Goal: Task Accomplishment & Management: Complete application form

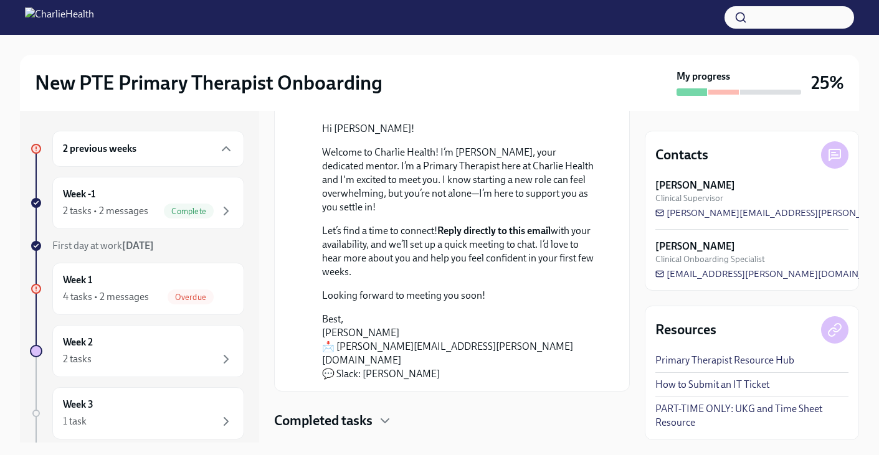
click at [115, 153] on h6 "2 previous weeks" at bounding box center [100, 149] width 74 height 14
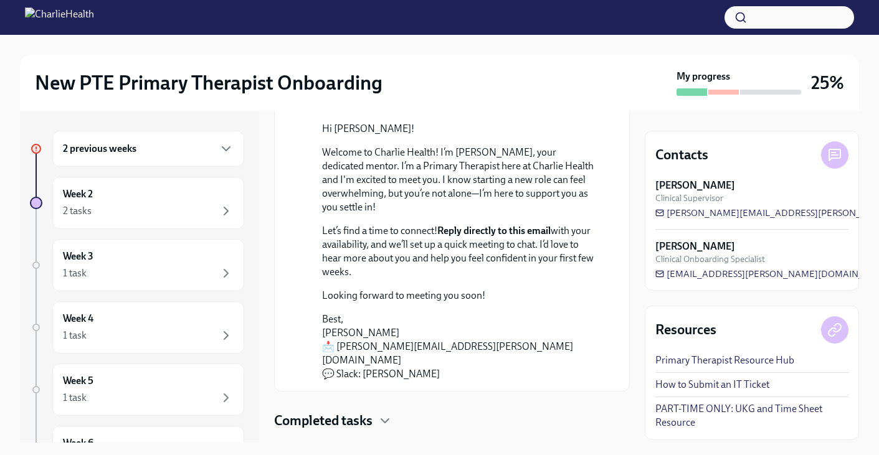
click at [115, 153] on h6 "2 previous weeks" at bounding box center [100, 149] width 74 height 14
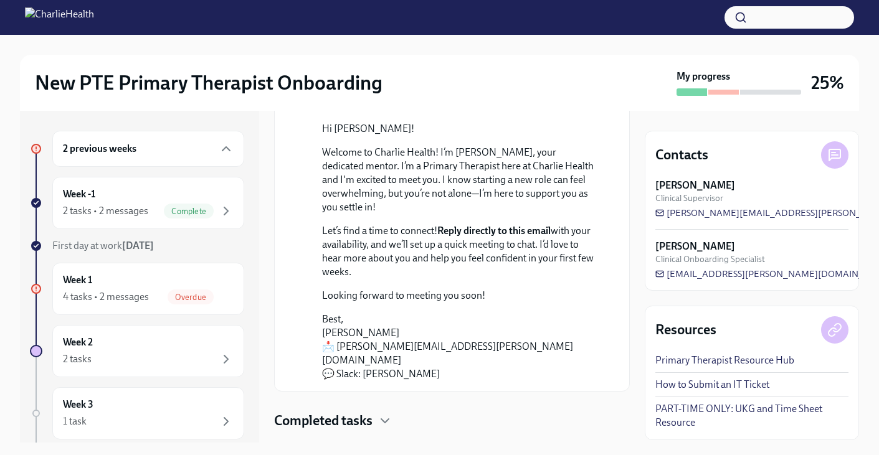
scroll to position [31, 0]
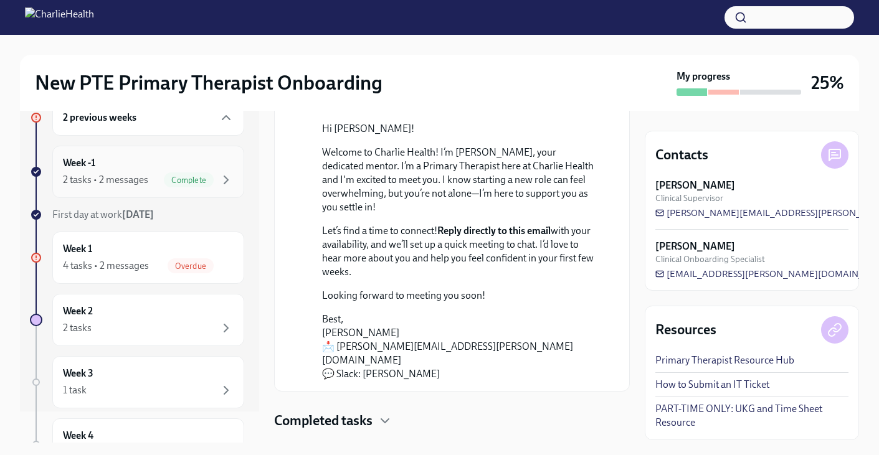
click at [126, 178] on div "2 tasks • 2 messages" at bounding box center [105, 180] width 85 height 14
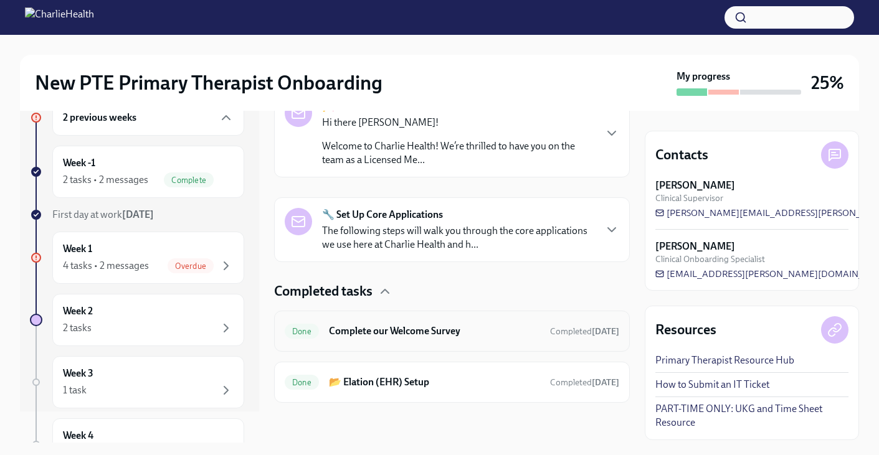
click at [376, 329] on h6 "Complete our Welcome Survey" at bounding box center [434, 332] width 211 height 14
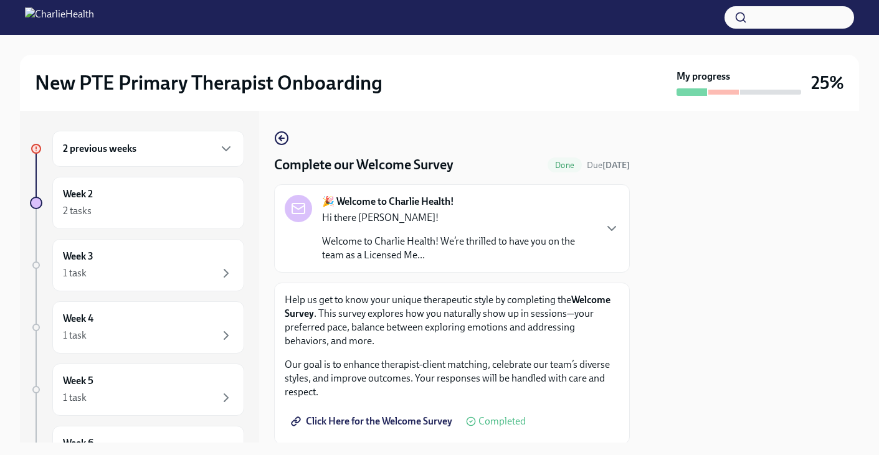
scroll to position [82, 0]
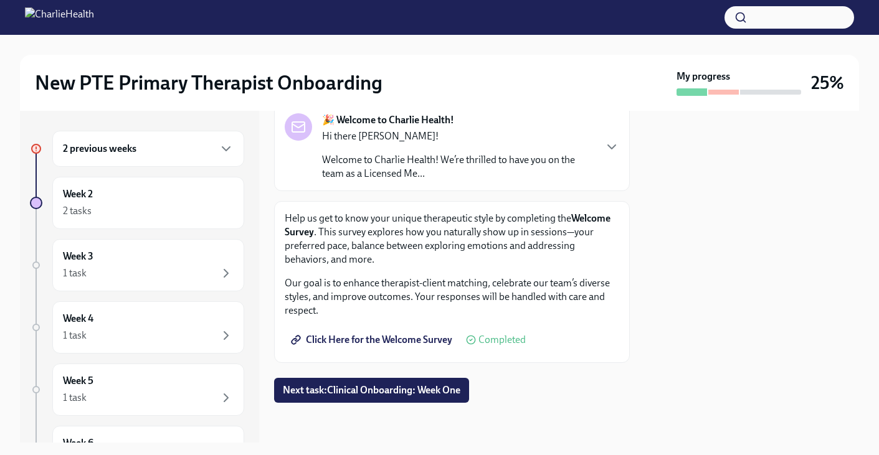
click at [559, 181] on div "🎉 Welcome to Charlie Health! Hi there [PERSON_NAME]! Welcome to Charlie Health!…" at bounding box center [452, 147] width 356 height 88
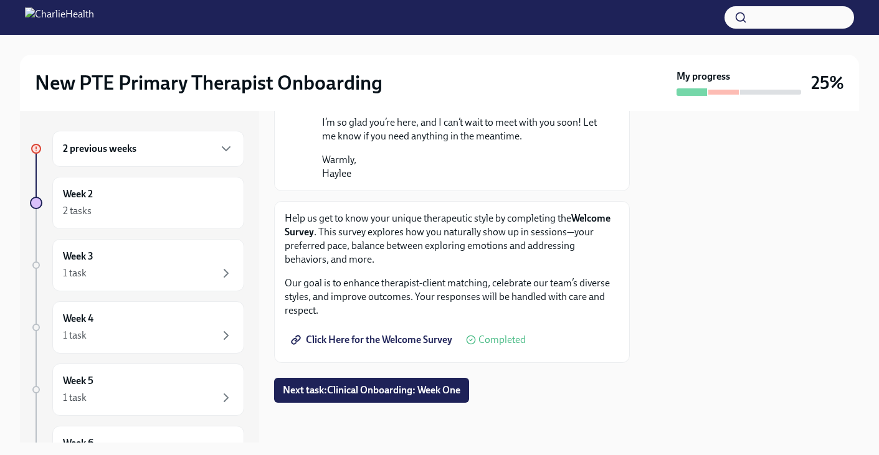
scroll to position [885, 0]
click at [593, 219] on strong "Welcome Survey" at bounding box center [448, 225] width 326 height 26
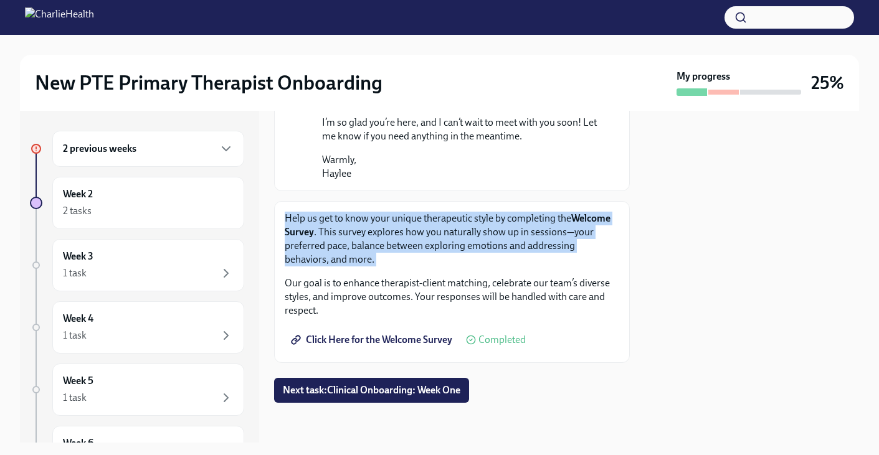
click at [593, 219] on strong "Welcome Survey" at bounding box center [448, 225] width 326 height 26
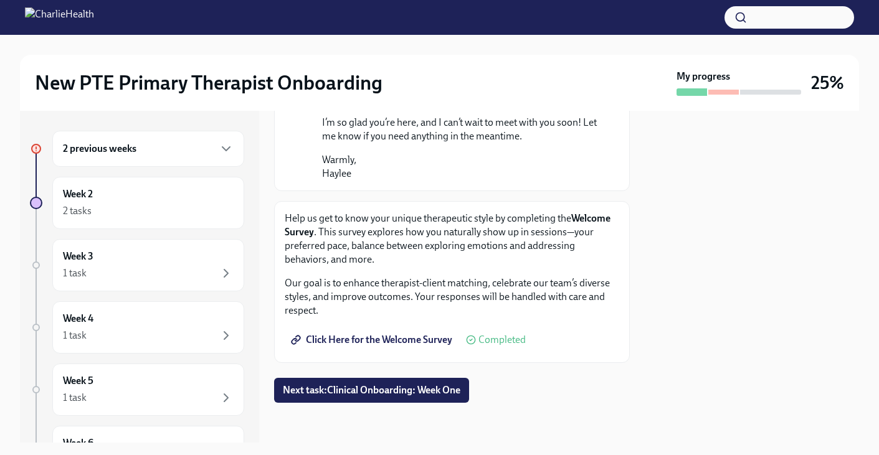
click at [146, 156] on div "2 previous weeks" at bounding box center [148, 148] width 171 height 15
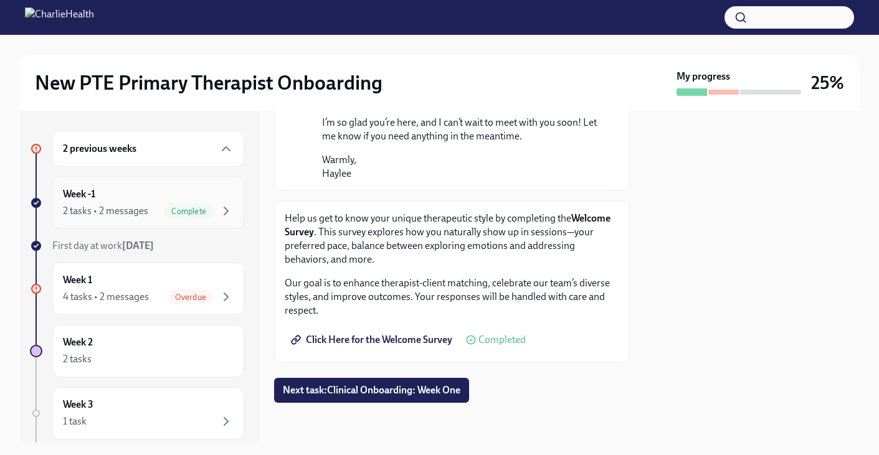
click at [131, 200] on div "Week -1 2 tasks • 2 messages Complete" at bounding box center [148, 203] width 171 height 31
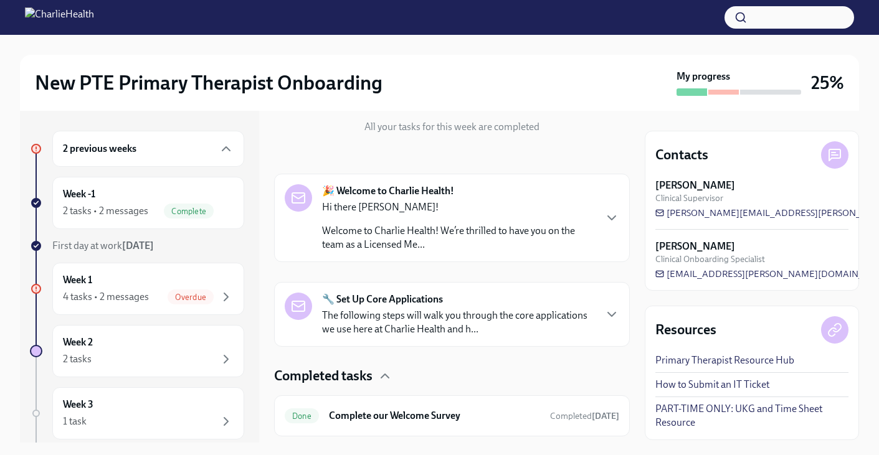
scroll to position [227, 0]
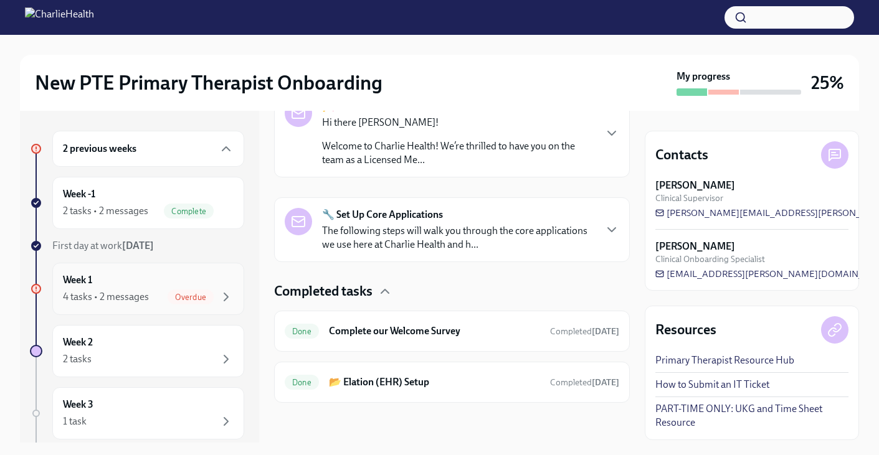
click at [126, 285] on div "Week 1 4 tasks • 2 messages Overdue" at bounding box center [148, 289] width 171 height 31
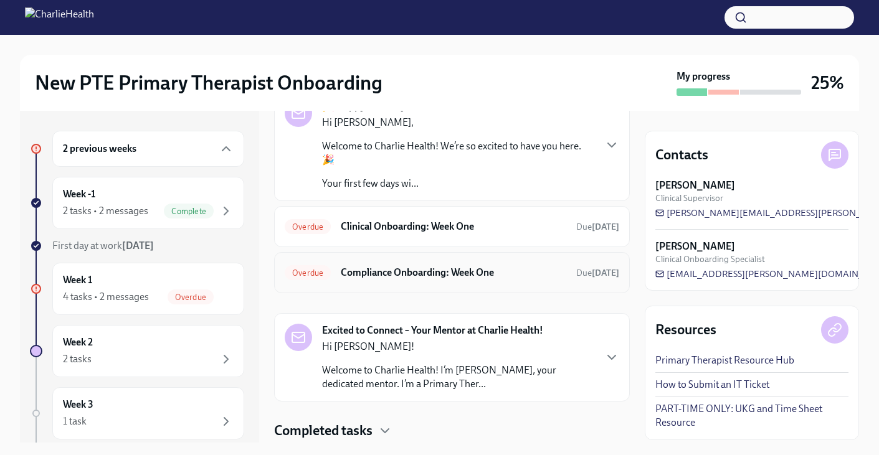
click at [437, 266] on h6 "Compliance Onboarding: Week One" at bounding box center [454, 273] width 226 height 14
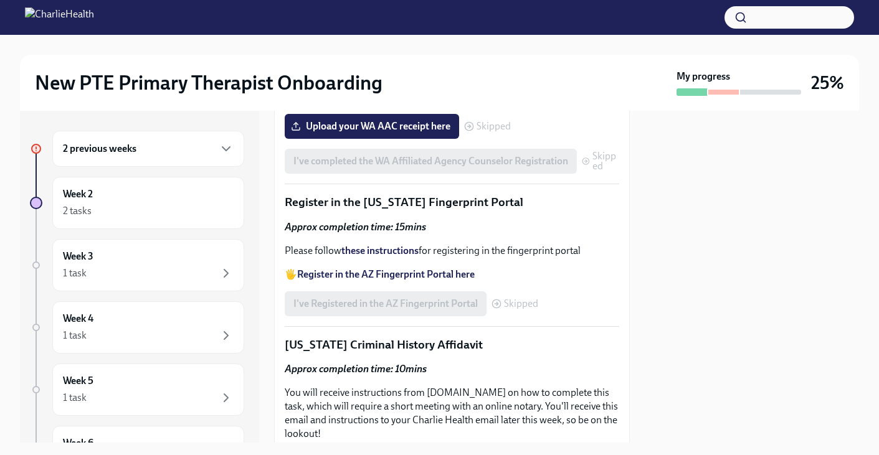
scroll to position [2003, 0]
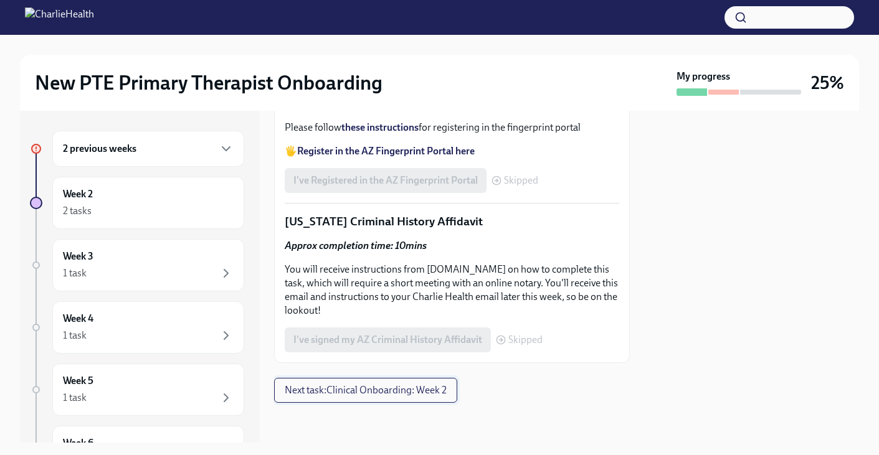
click at [374, 392] on span "Next task : Clinical Onboarding: Week 2" at bounding box center [366, 390] width 162 height 12
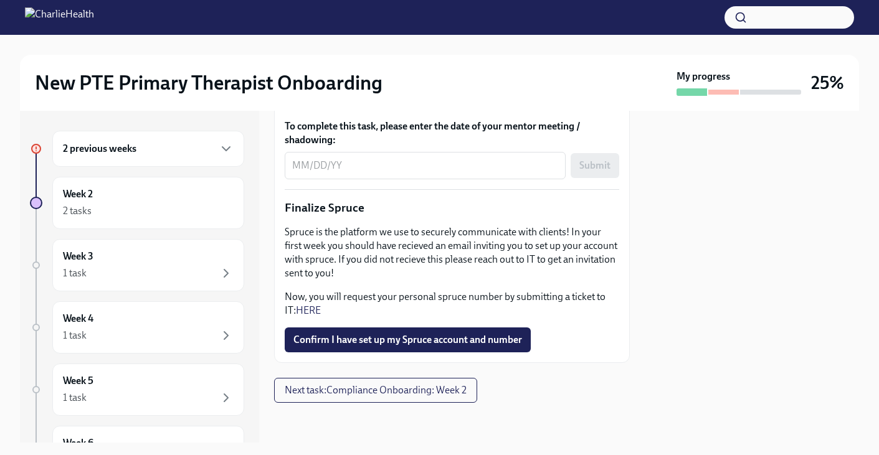
click at [135, 161] on div "2 previous weeks" at bounding box center [148, 149] width 192 height 36
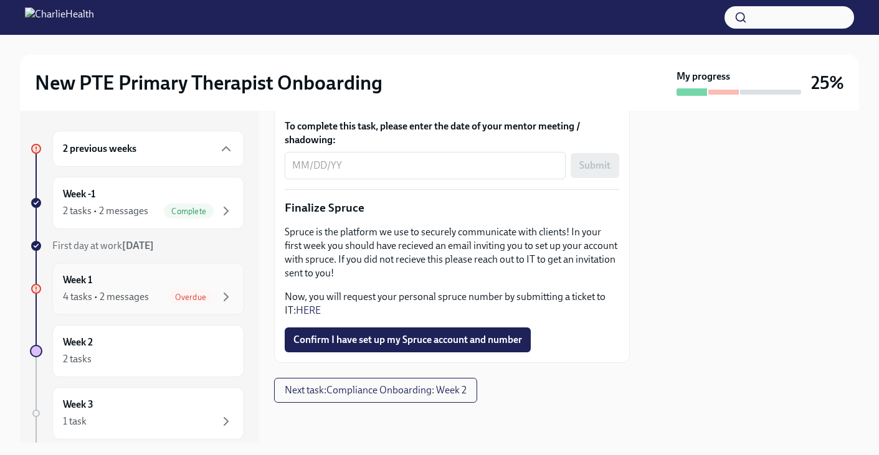
click at [126, 308] on div "Week 1 4 tasks • 2 messages Overdue" at bounding box center [148, 289] width 192 height 52
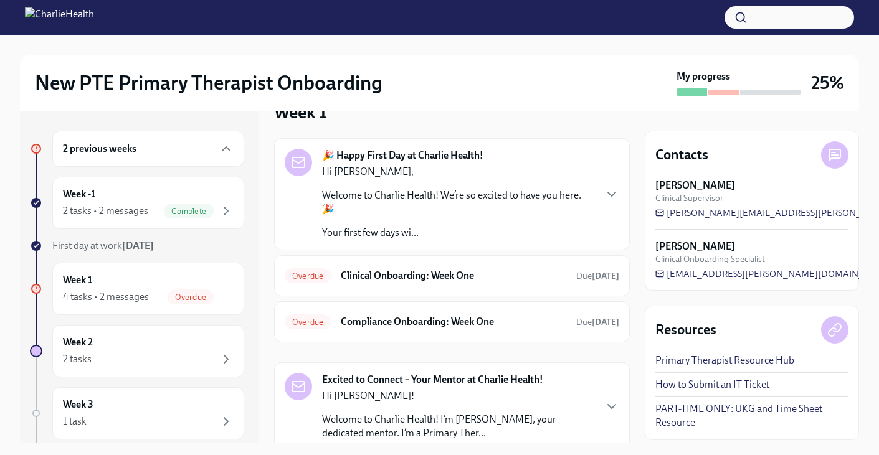
scroll to position [36, 0]
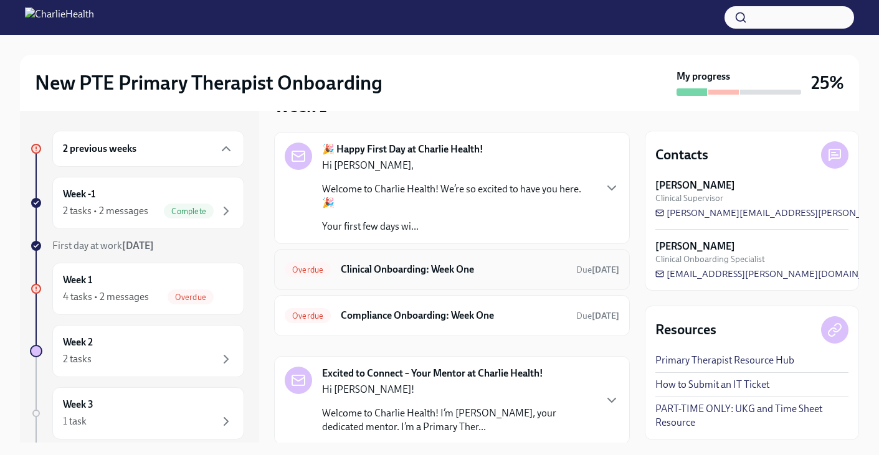
click at [465, 263] on h6 "Clinical Onboarding: Week One" at bounding box center [454, 270] width 226 height 14
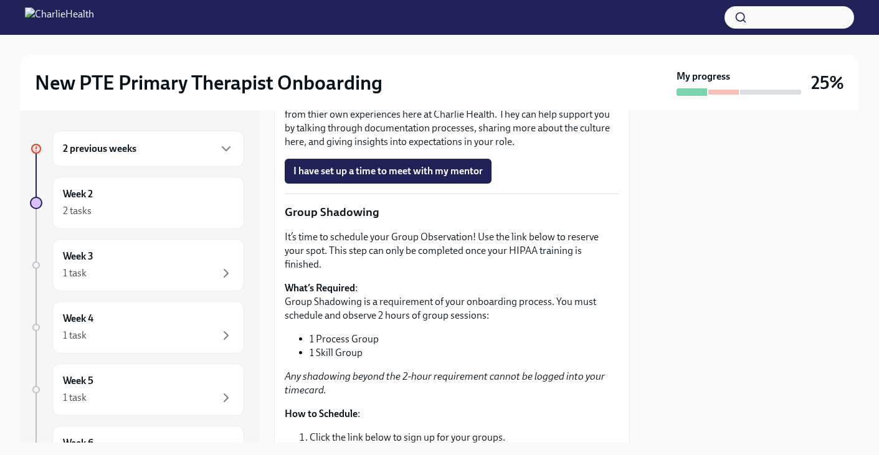
scroll to position [1473, 0]
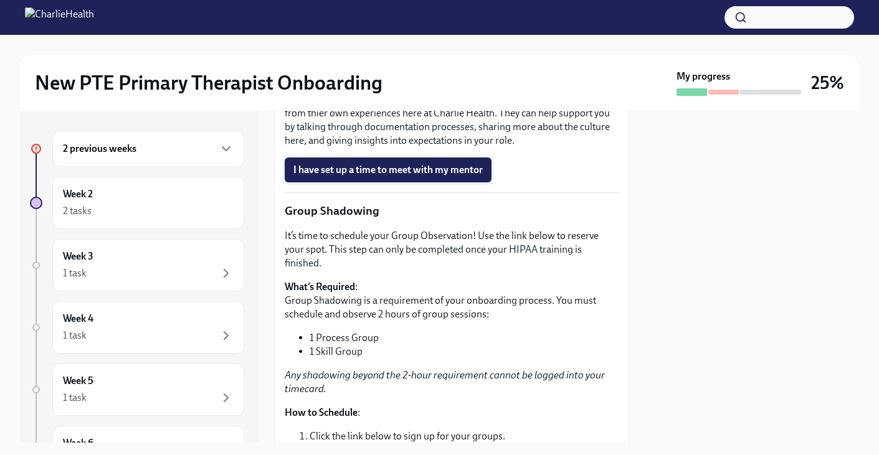
click at [382, 176] on span "I have set up a time to meet with my mentor" at bounding box center [387, 170] width 189 height 12
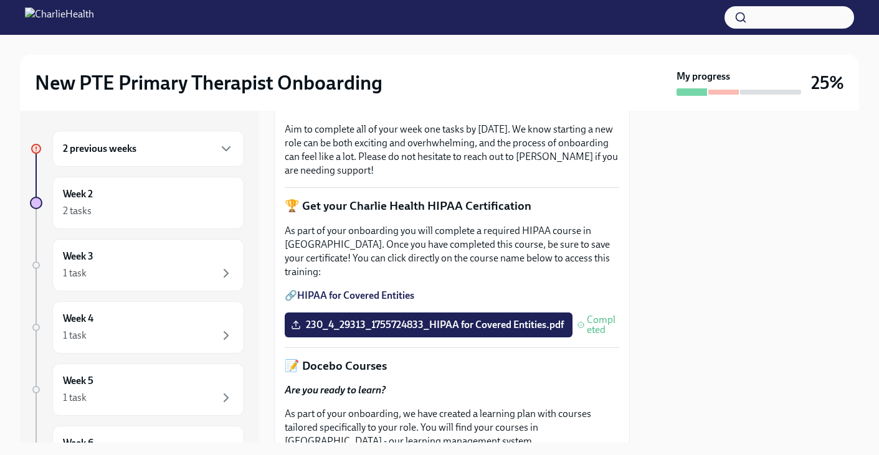
scroll to position [0, 0]
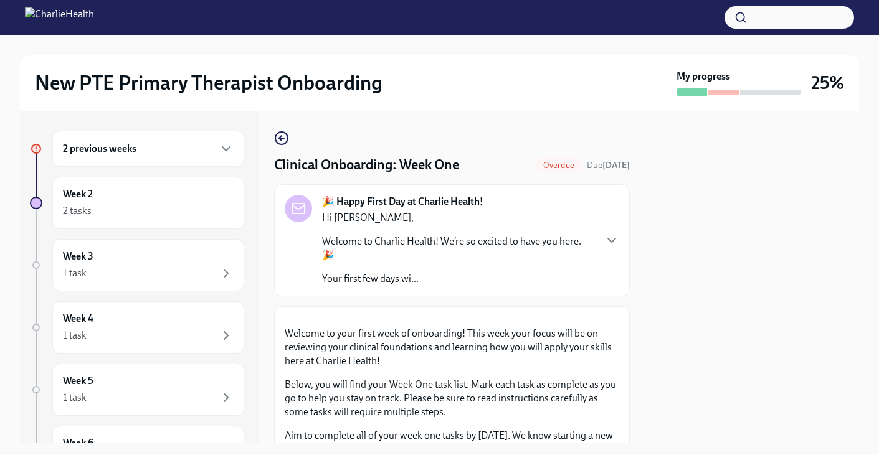
click at [115, 143] on h6 "2 previous weeks" at bounding box center [100, 149] width 74 height 14
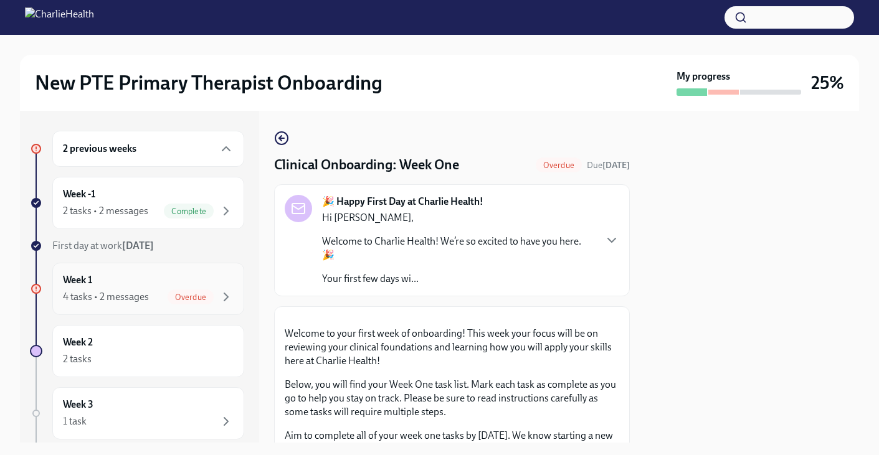
click at [99, 290] on div "4 tasks • 2 messages" at bounding box center [106, 297] width 86 height 14
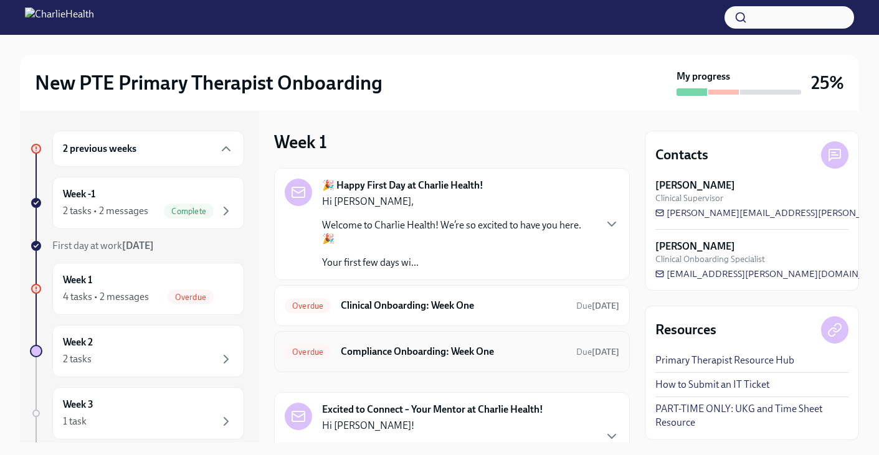
click at [492, 345] on h6 "Compliance Onboarding: Week One" at bounding box center [454, 352] width 226 height 14
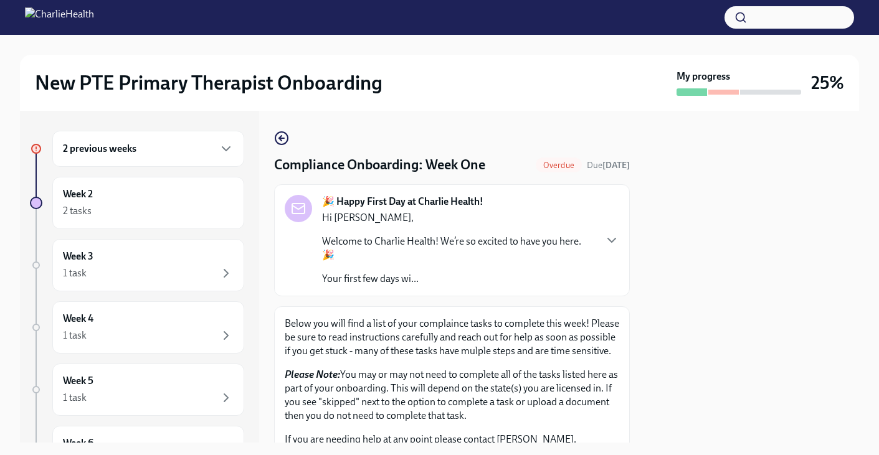
click at [458, 221] on p "Hi [PERSON_NAME]," at bounding box center [458, 218] width 272 height 14
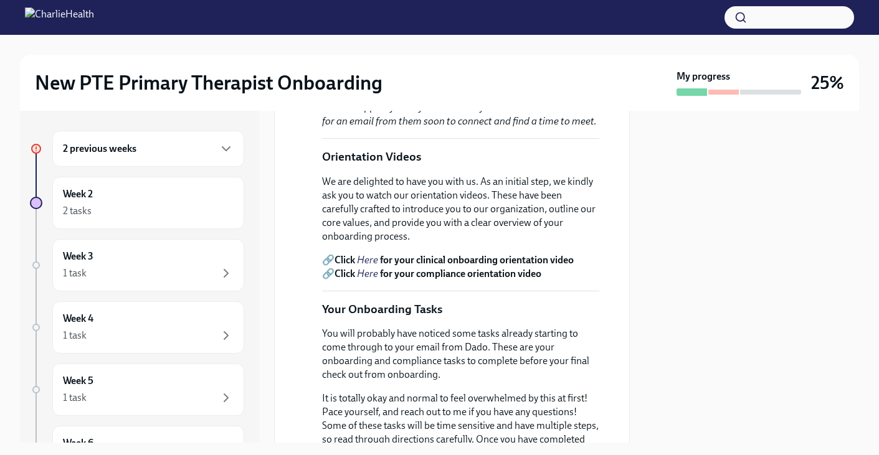
scroll to position [538, 0]
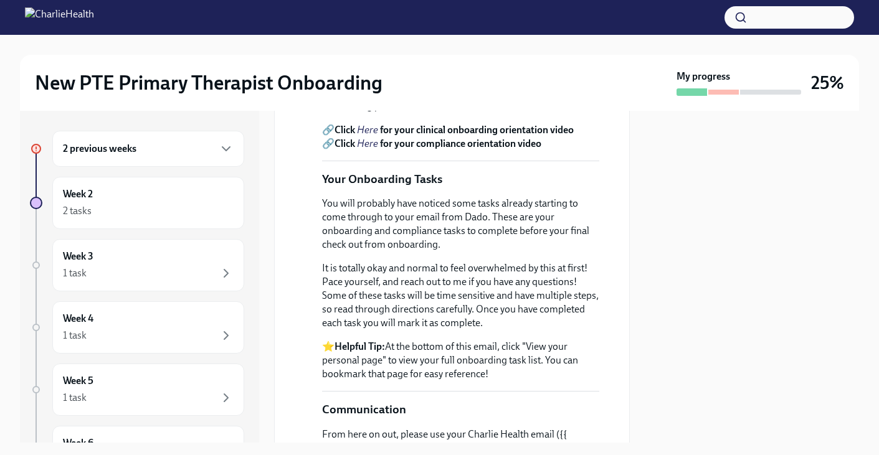
click at [371, 136] on em "Here" at bounding box center [367, 130] width 21 height 12
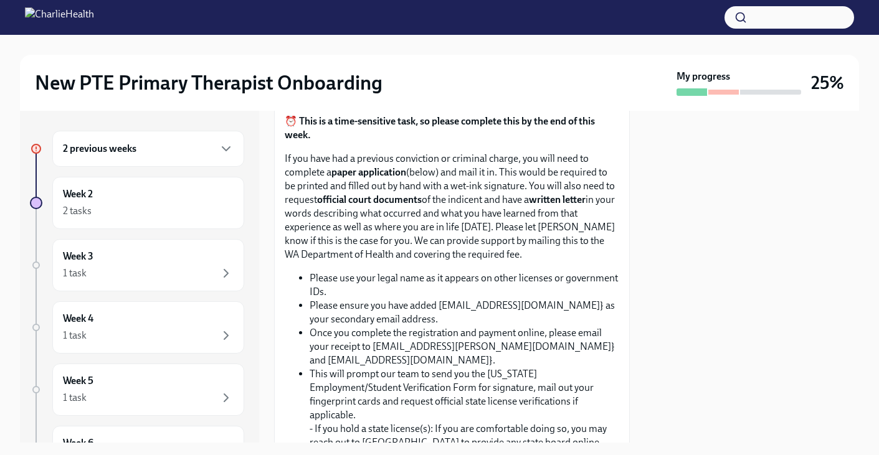
scroll to position [1782, 0]
click at [109, 140] on div "2 previous weeks" at bounding box center [148, 149] width 192 height 36
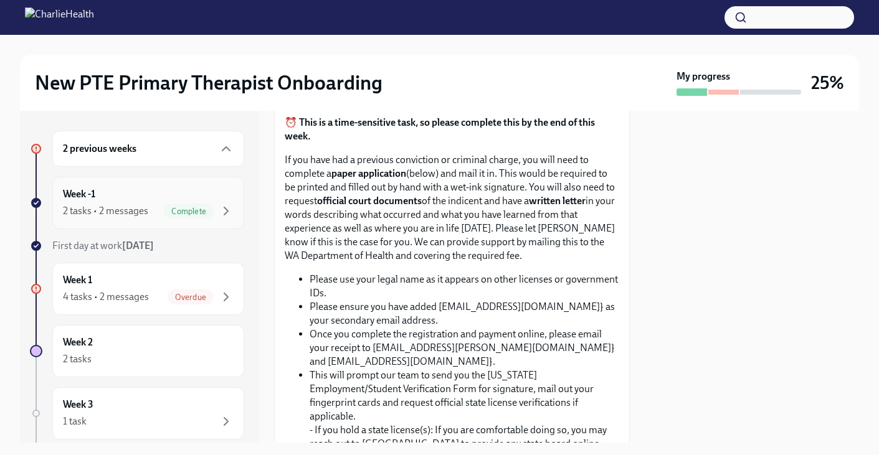
click at [111, 215] on div "2 tasks • 2 messages" at bounding box center [105, 211] width 85 height 14
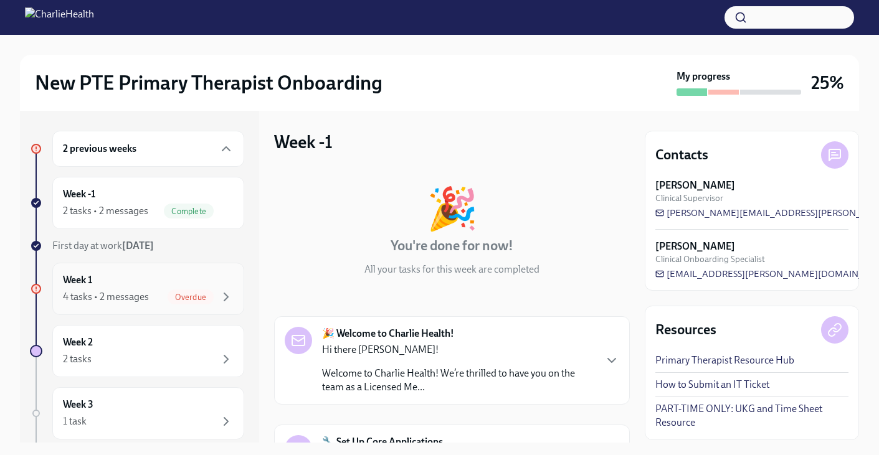
click at [113, 276] on div "Week 1 4 tasks • 2 messages Overdue" at bounding box center [148, 289] width 171 height 31
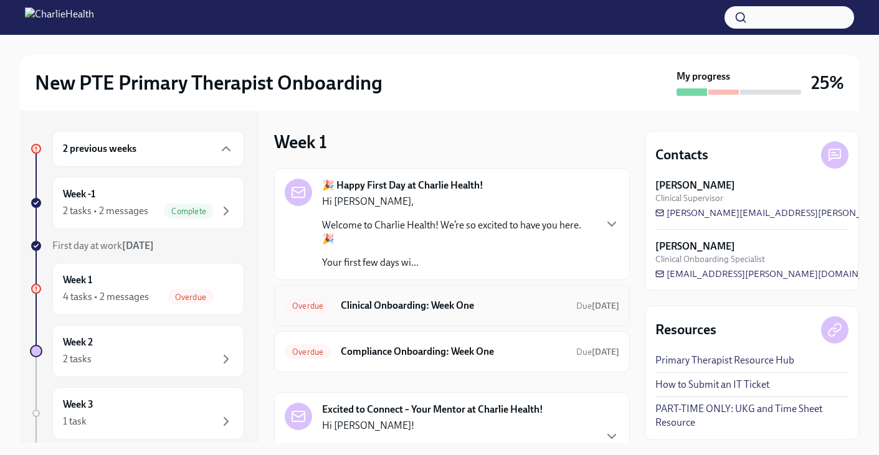
click at [383, 299] on h6 "Clinical Onboarding: Week One" at bounding box center [454, 306] width 226 height 14
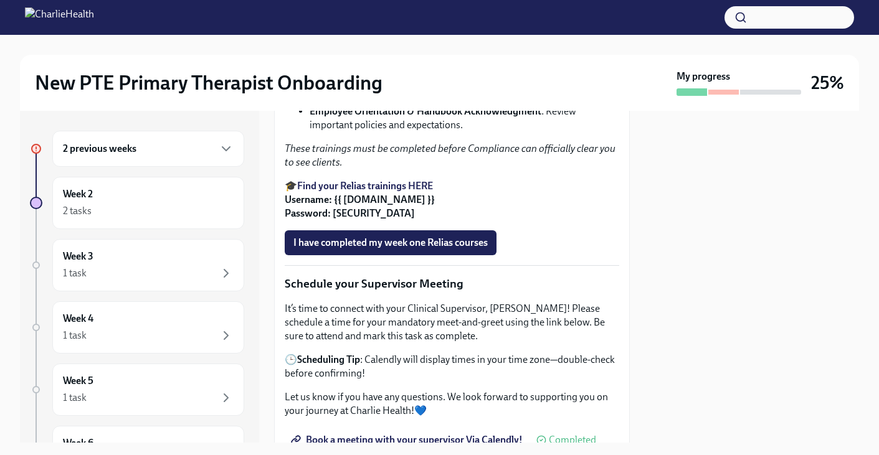
scroll to position [968, 0]
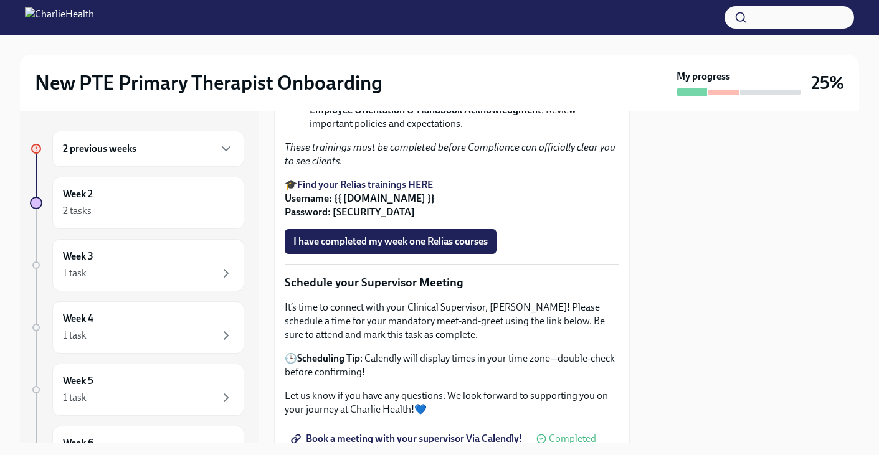
click at [398, 191] on strong "Find your Relias trainings HERE" at bounding box center [365, 185] width 136 height 12
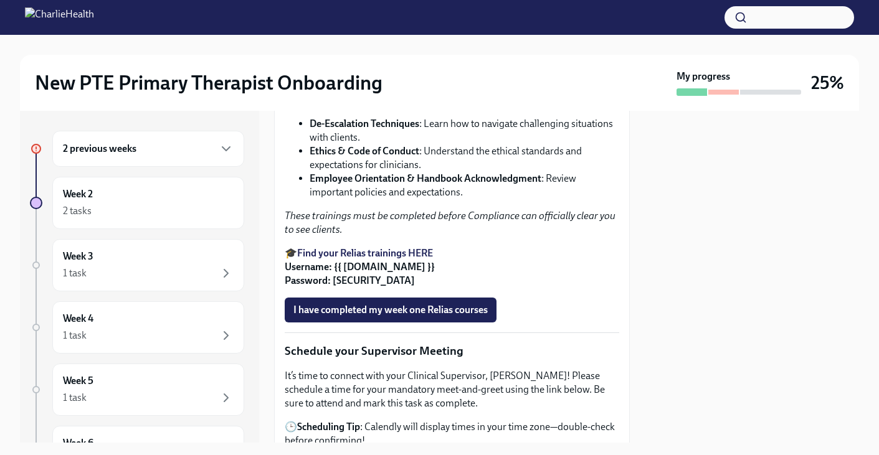
scroll to position [948, 0]
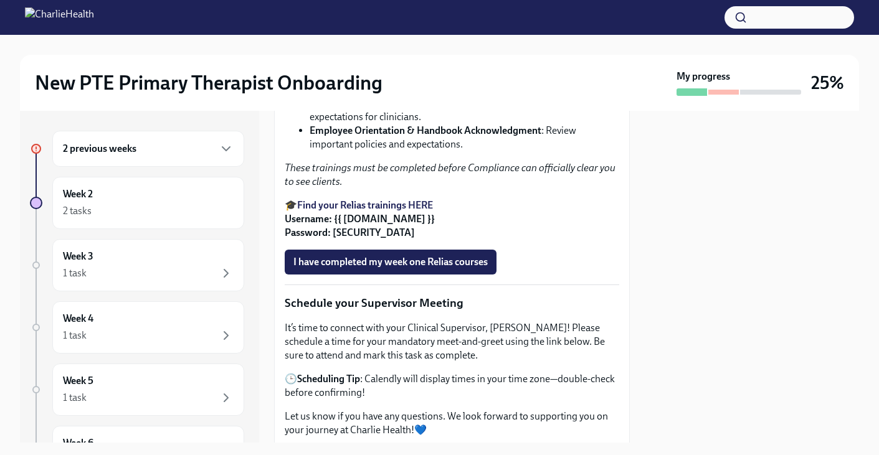
click at [366, 371] on div "Welcome to your first week of onboarding! This week your focus will be on revie…" at bounding box center [452, 381] width 335 height 2024
click at [379, 269] on span "I have completed my week one Relias courses" at bounding box center [390, 262] width 194 height 12
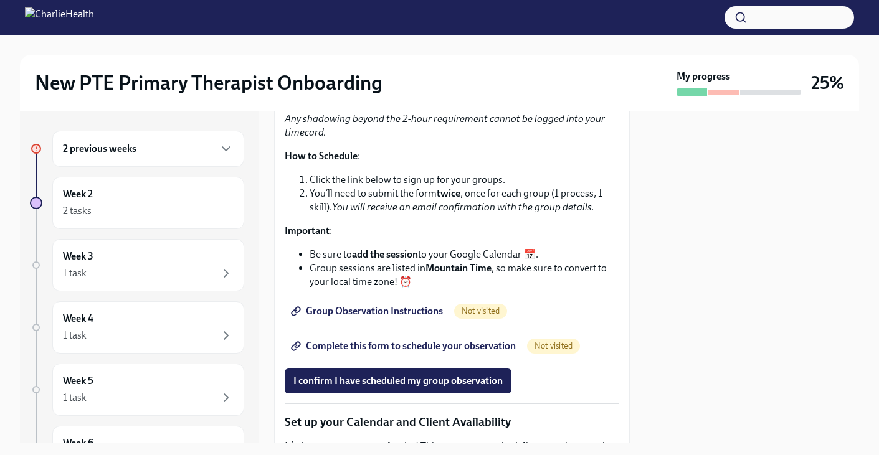
scroll to position [1731, 0]
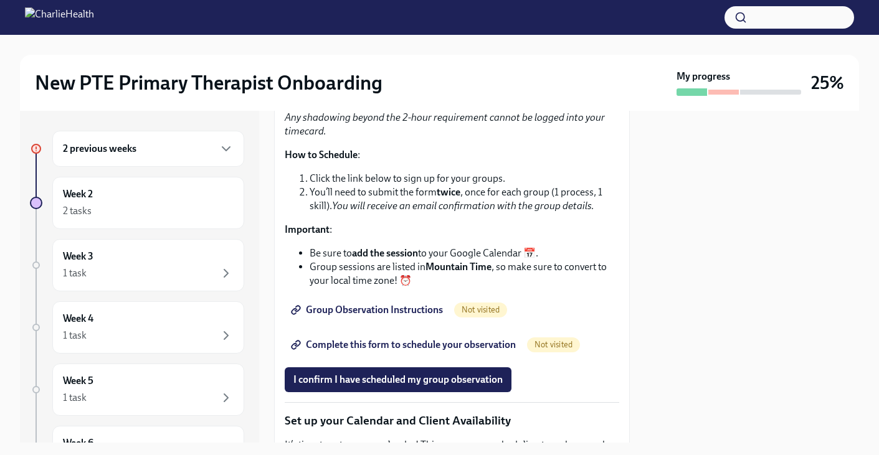
click at [431, 317] on span "Group Observation Instructions" at bounding box center [368, 310] width 150 height 12
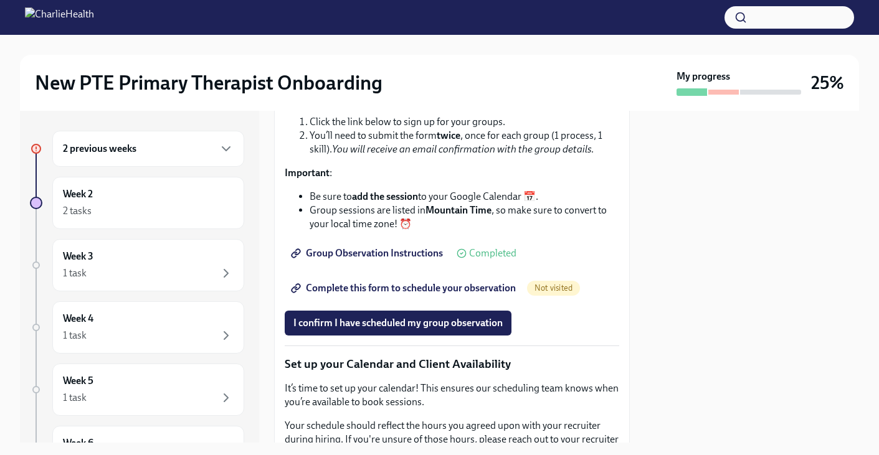
click at [470, 295] on span "Complete this form to schedule your observation" at bounding box center [404, 288] width 222 height 12
click at [409, 336] on button "I confirm I have scheduled my group observation" at bounding box center [398, 323] width 227 height 25
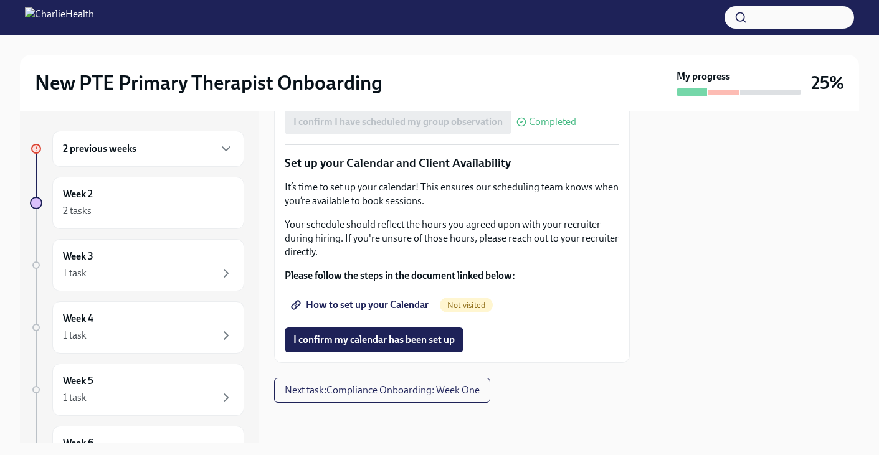
scroll to position [2057, 0]
click at [410, 309] on span "How to set up your Calendar" at bounding box center [360, 305] width 135 height 12
click at [433, 334] on span "I confirm my calendar has been set up" at bounding box center [373, 340] width 161 height 12
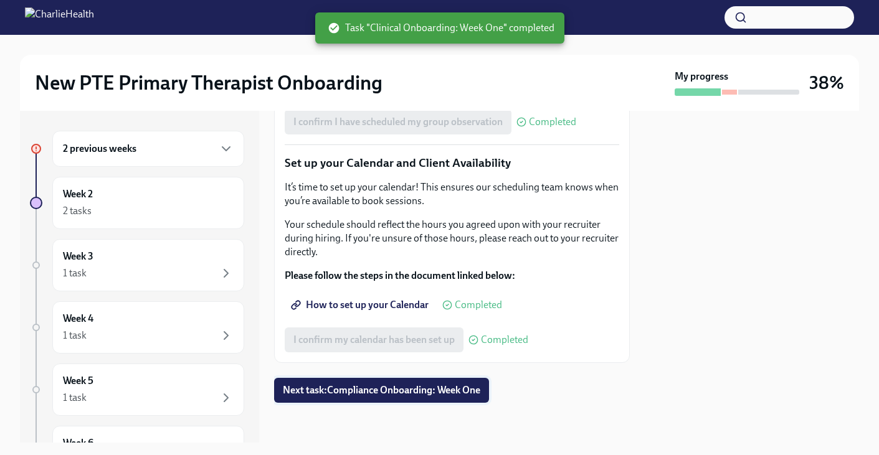
click at [414, 393] on span "Next task : Compliance Onboarding: Week One" at bounding box center [382, 390] width 198 height 12
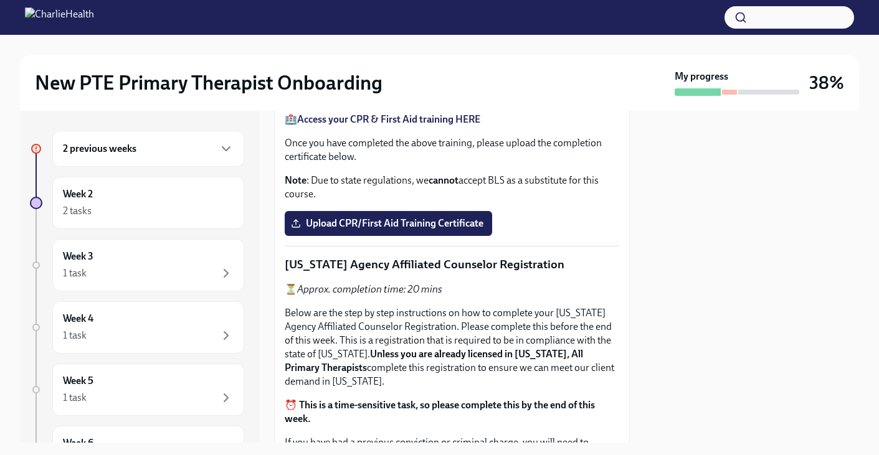
scroll to position [656, 0]
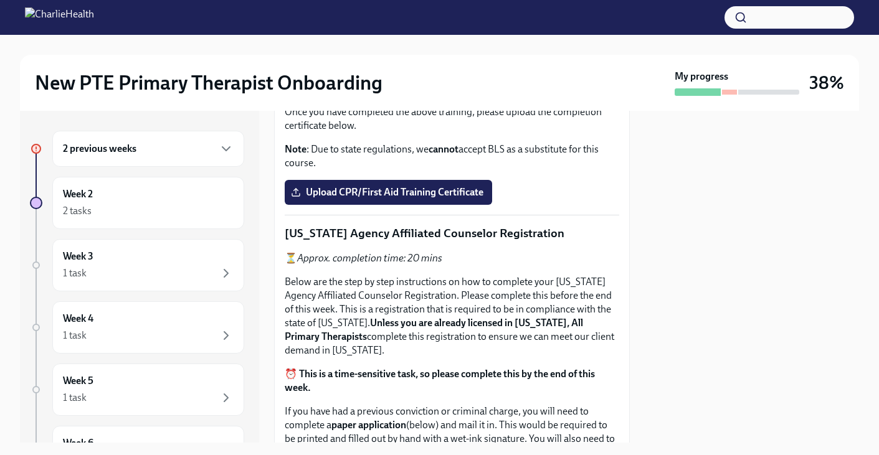
click at [412, 29] on span "Upload the [US_STATE] Telehealth Certificate" at bounding box center [397, 23] width 208 height 12
click at [0, 0] on input "Upload the [US_STATE] Telehealth Certificate" at bounding box center [0, 0] width 0 height 0
click at [424, 94] on strong "Access your CPR & First Aid training HERE" at bounding box center [388, 88] width 183 height 12
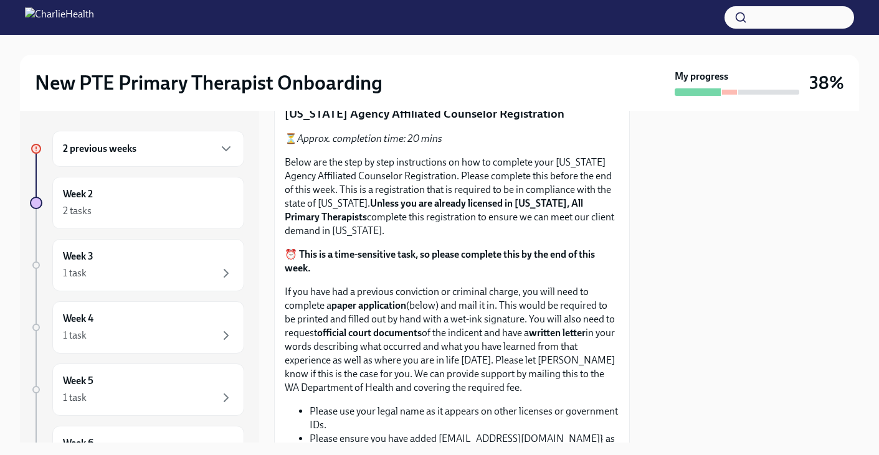
click at [394, 79] on span "Upload CPR/First Aid Training Certificate" at bounding box center [388, 73] width 190 height 12
click at [0, 0] on input "Upload CPR/First Aid Training Certificate" at bounding box center [0, 0] width 0 height 0
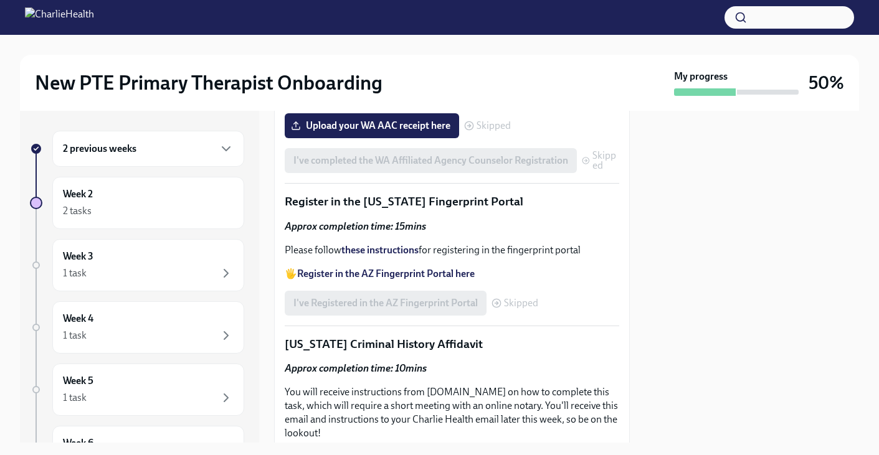
scroll to position [1679, 0]
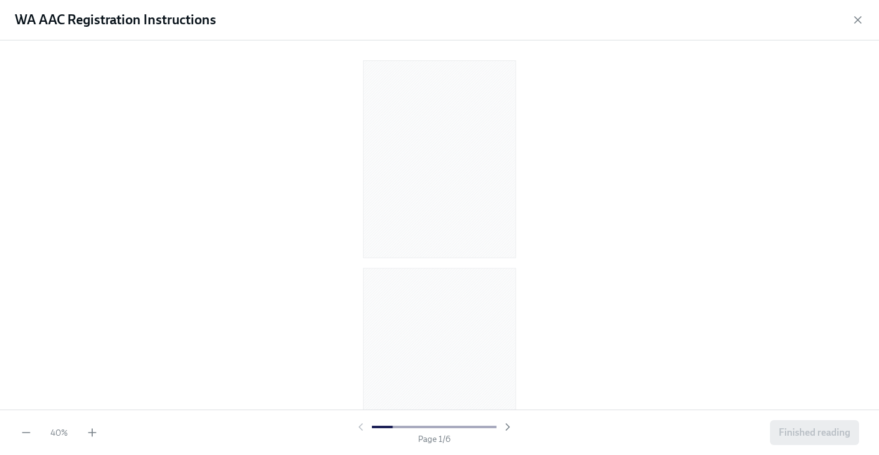
click at [93, 443] on div "40 % Page 1 / 6 Finished reading" at bounding box center [439, 432] width 879 height 45
click at [92, 436] on icon "button" at bounding box center [92, 432] width 0 height 7
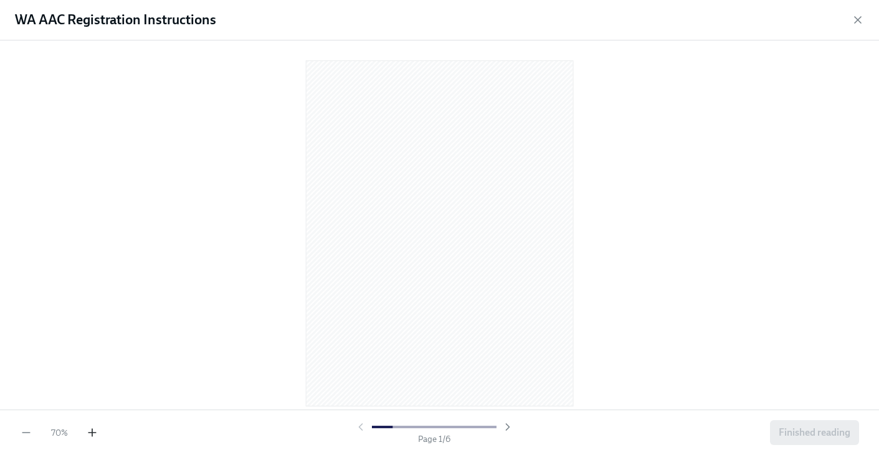
click at [92, 436] on icon "button" at bounding box center [92, 432] width 0 height 7
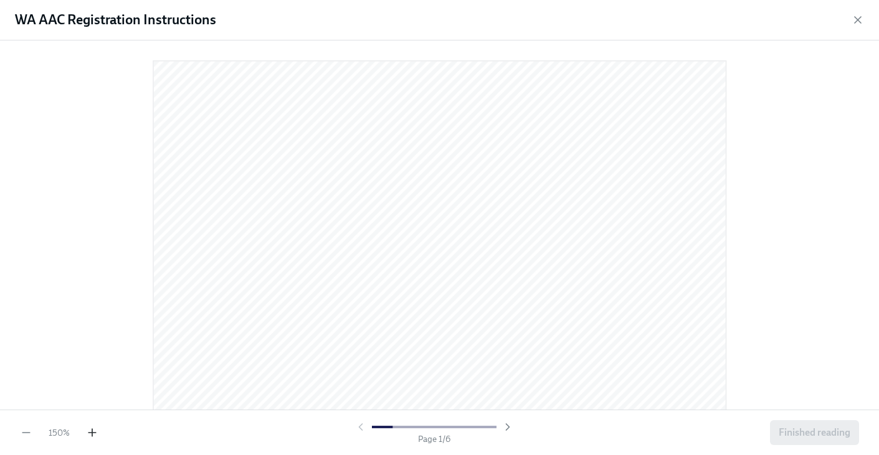
click at [92, 436] on icon "button" at bounding box center [92, 432] width 0 height 7
click at [859, 16] on icon "button" at bounding box center [858, 20] width 12 height 12
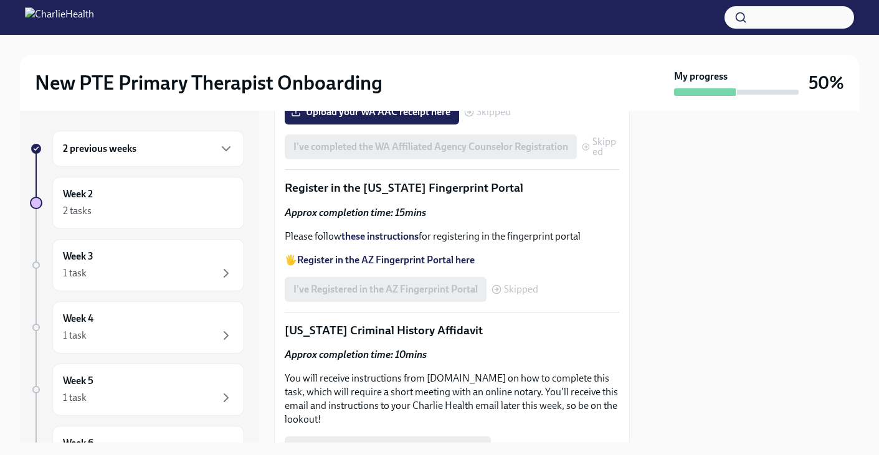
scroll to position [1671, 0]
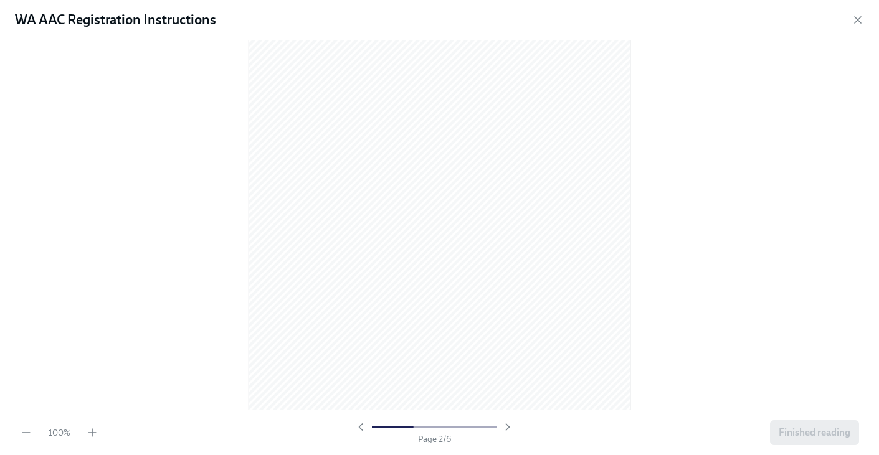
scroll to position [632, 0]
click at [95, 436] on icon "button" at bounding box center [92, 433] width 12 height 12
click at [88, 436] on icon "button" at bounding box center [92, 433] width 12 height 12
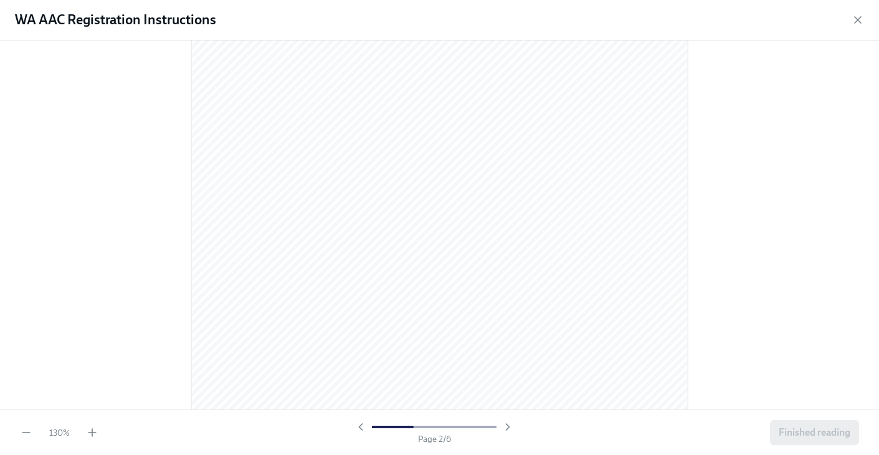
click at [85, 444] on div "130 % Page 2 / 6 Finished reading" at bounding box center [439, 432] width 879 height 45
click at [86, 441] on div "130 % Page 2 / 6 Finished reading" at bounding box center [439, 432] width 879 height 45
click at [90, 436] on icon "button" at bounding box center [92, 433] width 12 height 12
click at [24, 433] on icon "button" at bounding box center [25, 433] width 7 height 0
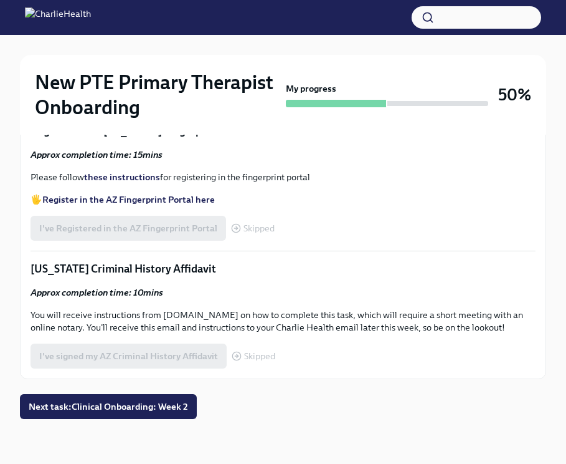
scroll to position [1471, 0]
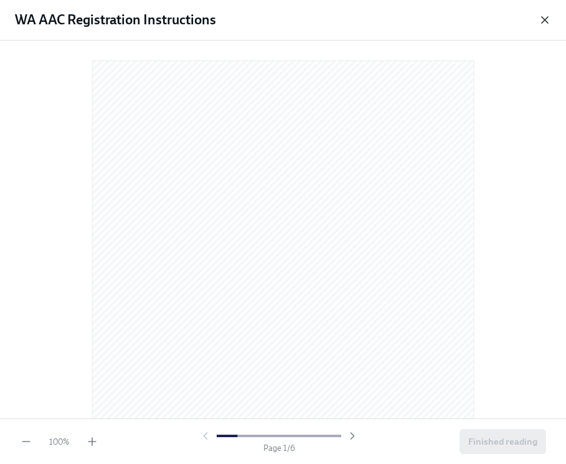
click at [548, 24] on icon "button" at bounding box center [545, 20] width 12 height 12
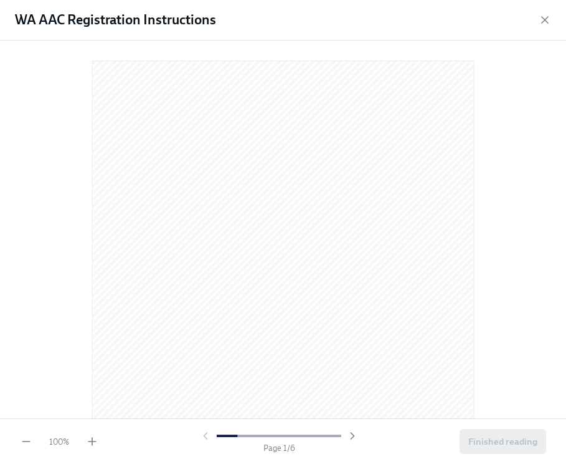
click at [92, 449] on div "100 % Page 1 / 6 Finished reading" at bounding box center [283, 440] width 566 height 45
click at [92, 446] on icon "button" at bounding box center [92, 441] width 12 height 12
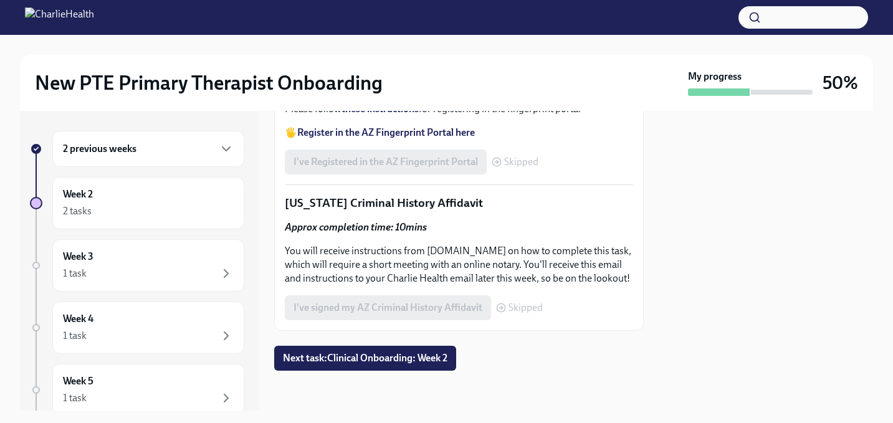
scroll to position [1921, 0]
click at [356, 174] on div "I've Registered in the AZ Fingerprint Portal Skipped" at bounding box center [412, 162] width 254 height 25
click at [411, 361] on span "Next task : Clinical Onboarding: Week 2" at bounding box center [365, 358] width 164 height 12
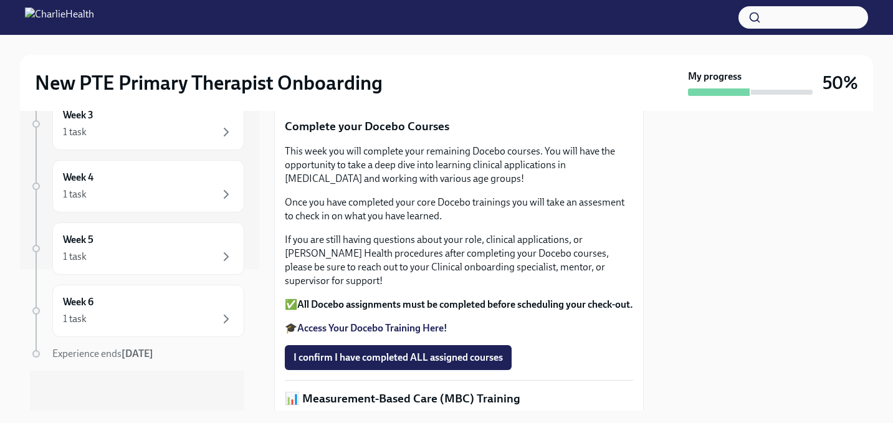
scroll to position [266, 0]
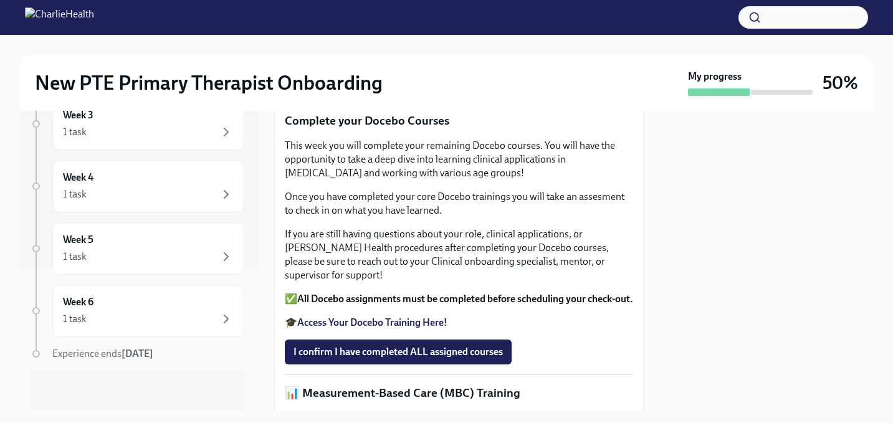
drag, startPoint x: 509, startPoint y: 254, endPoint x: 277, endPoint y: 234, distance: 232.7
click at [370, 92] on div "Welcome to your second week of onboarding! Last week, you worked hard learning …" at bounding box center [459, 15] width 348 height 153
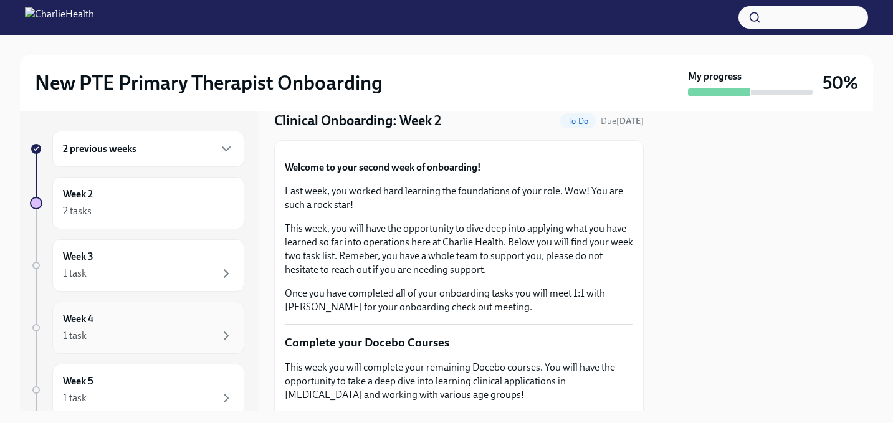
scroll to position [52, 0]
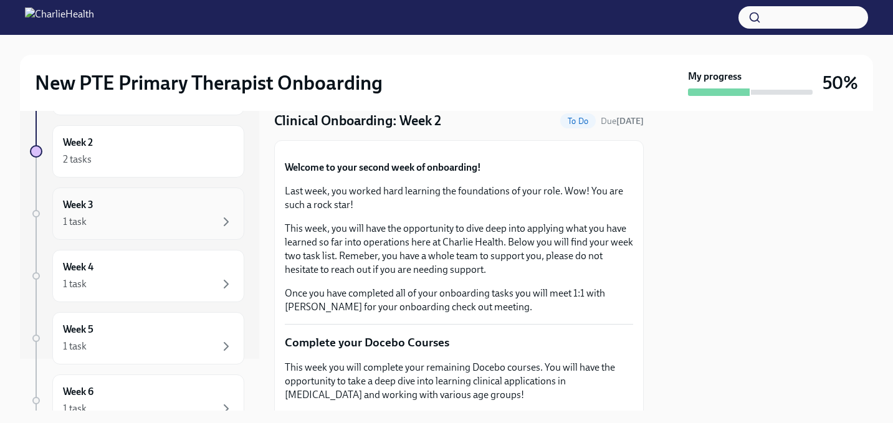
click at [146, 222] on div "1 task" at bounding box center [148, 221] width 171 height 15
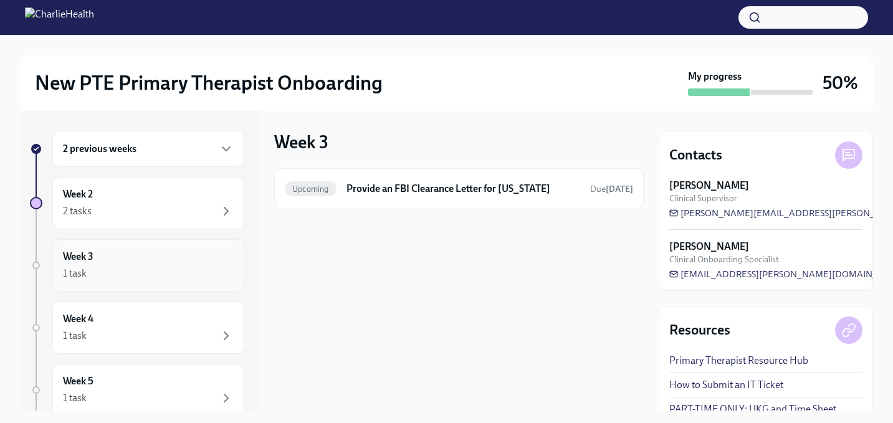
click at [146, 265] on div "Week 3 1 task" at bounding box center [148, 265] width 171 height 31
click at [144, 262] on div "Week 3 1 task" at bounding box center [148, 265] width 171 height 31
click at [131, 312] on div "Week 4 1 task" at bounding box center [148, 327] width 171 height 31
click at [131, 315] on div "Week 5 1 task" at bounding box center [148, 327] width 171 height 31
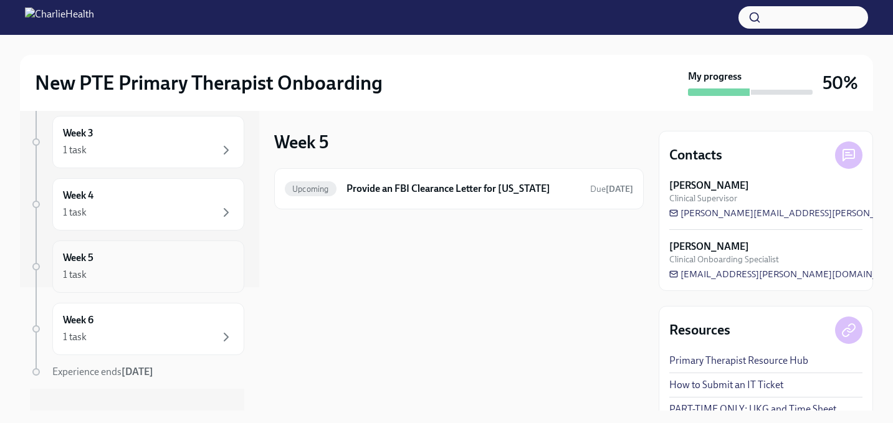
scroll to position [138, 0]
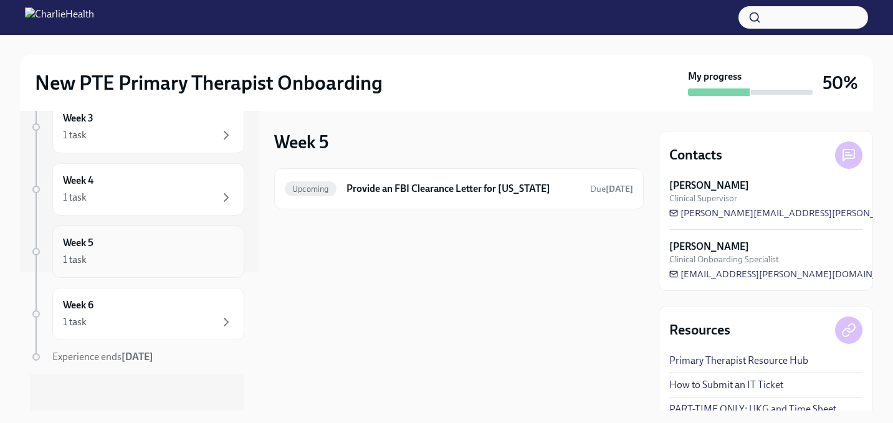
click at [131, 315] on div "1 task" at bounding box center [148, 322] width 171 height 15
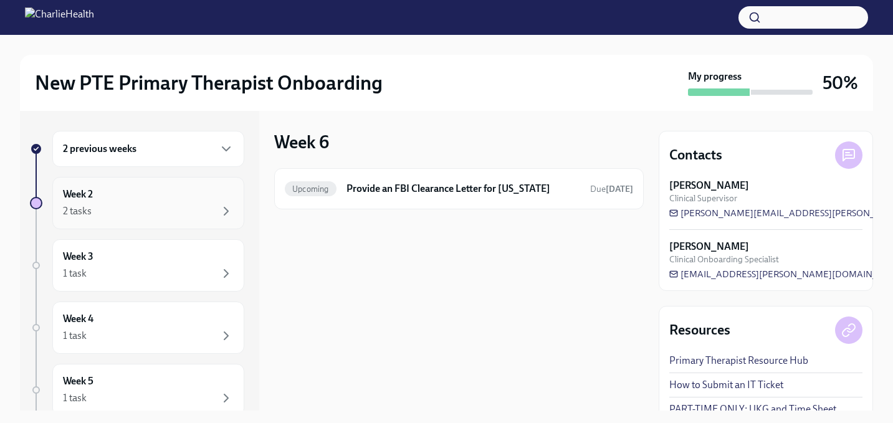
click at [122, 178] on div "Week 2 2 tasks" at bounding box center [148, 203] width 192 height 52
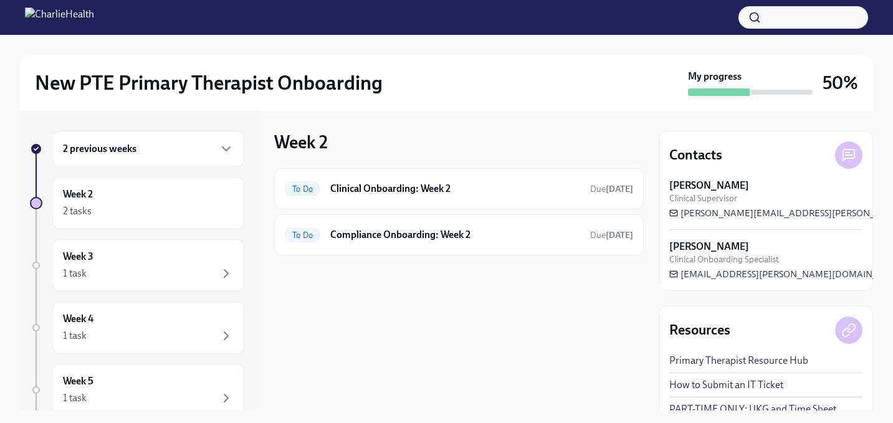
click at [143, 141] on div "2 previous weeks" at bounding box center [148, 148] width 171 height 15
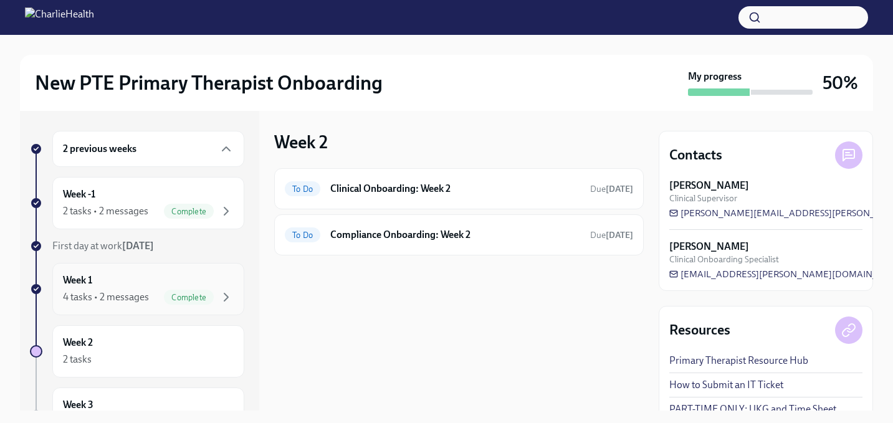
click at [135, 290] on div "4 tasks • 2 messages Complete" at bounding box center [148, 297] width 171 height 15
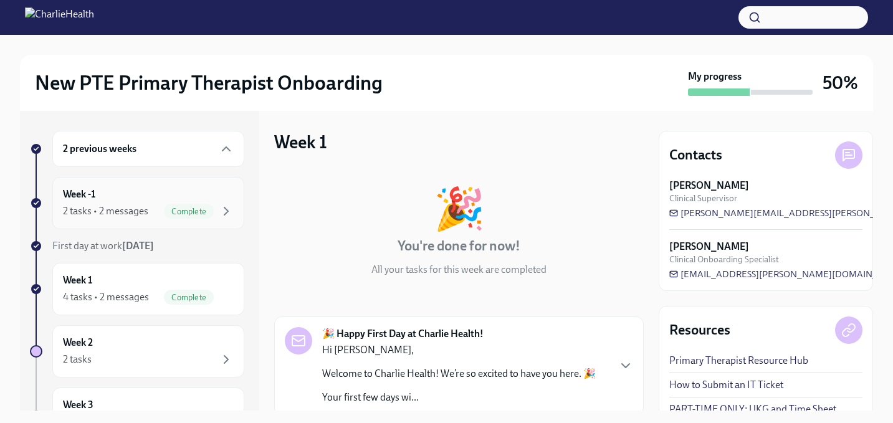
click at [167, 225] on div "Week -1 2 tasks • 2 messages Complete" at bounding box center [148, 203] width 192 height 52
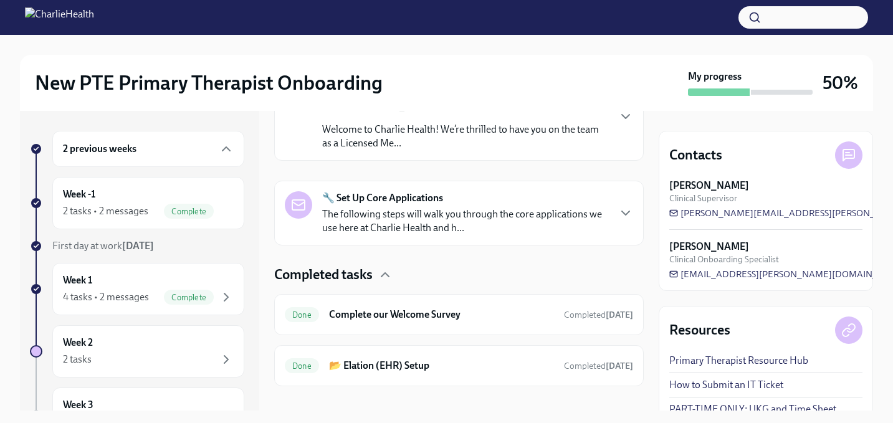
scroll to position [260, 0]
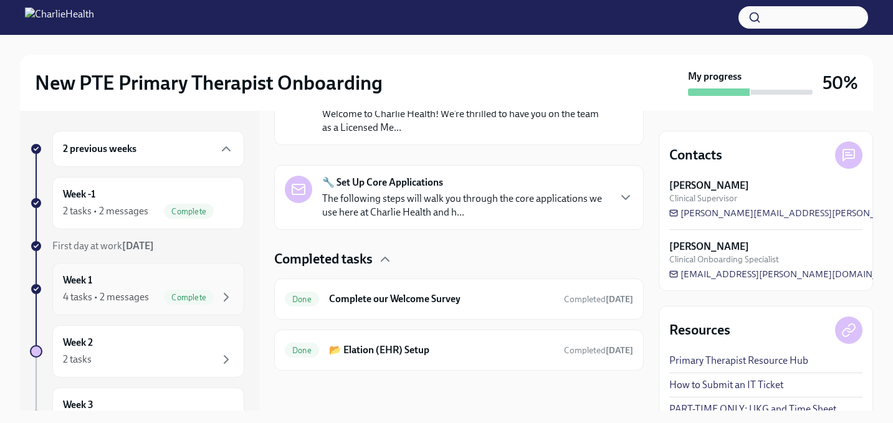
click at [122, 294] on div "4 tasks • 2 messages" at bounding box center [106, 297] width 86 height 14
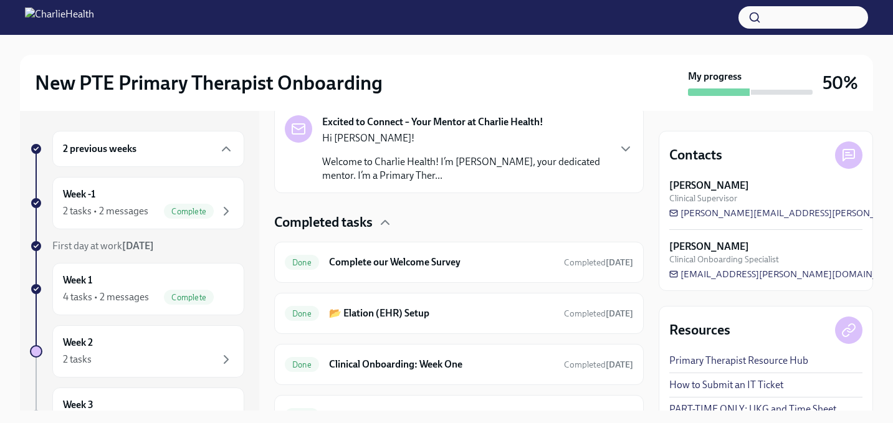
scroll to position [396, 0]
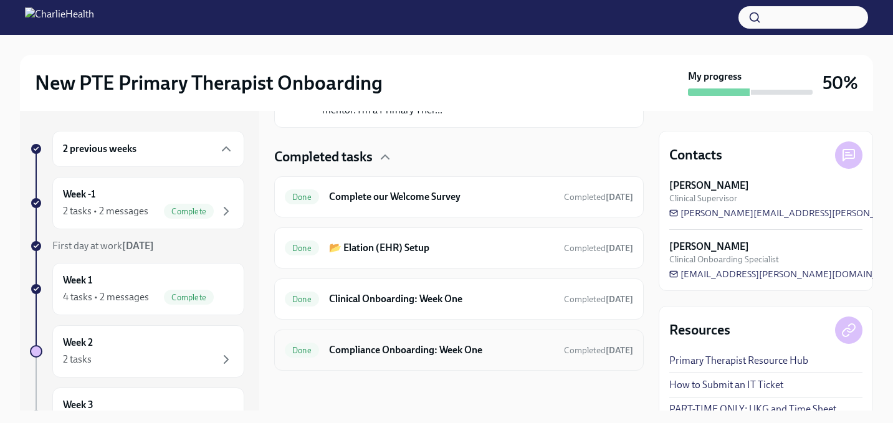
click at [465, 359] on div "Done Compliance Onboarding: Week One Completed [DATE]" at bounding box center [459, 350] width 348 height 20
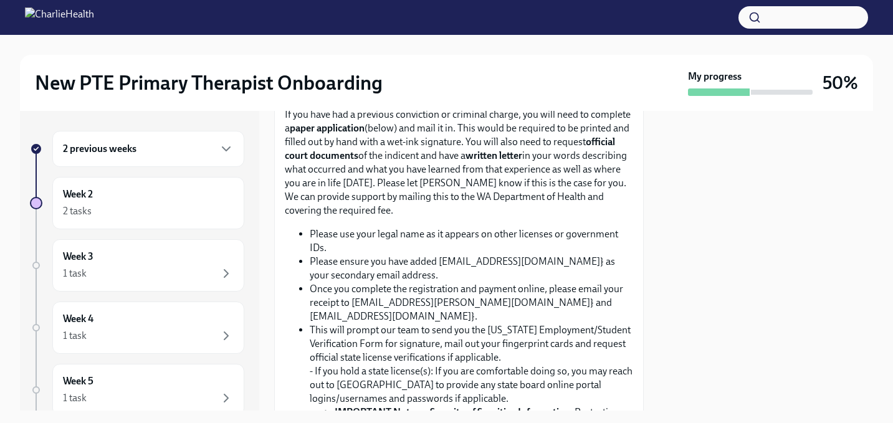
scroll to position [917, 0]
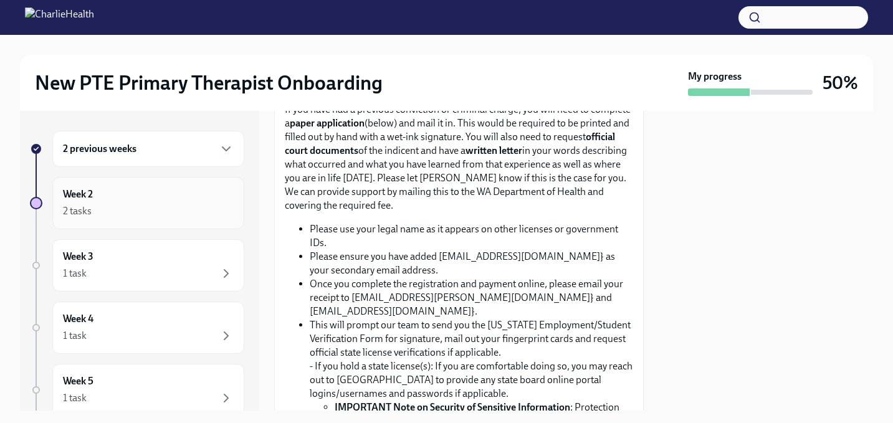
click at [122, 219] on div "Week 2 2 tasks" at bounding box center [148, 203] width 192 height 52
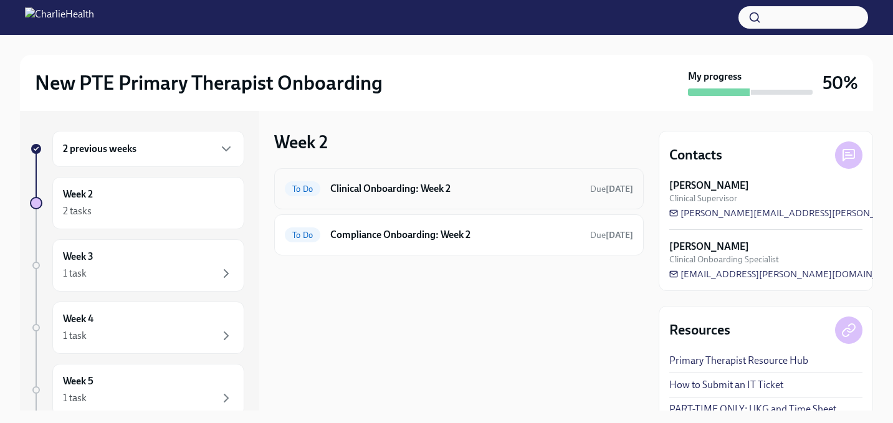
click at [404, 174] on div "To Do Clinical Onboarding: Week 2 Due [DATE]" at bounding box center [459, 188] width 370 height 41
click at [404, 184] on h6 "Clinical Onboarding: Week 2" at bounding box center [455, 189] width 250 height 14
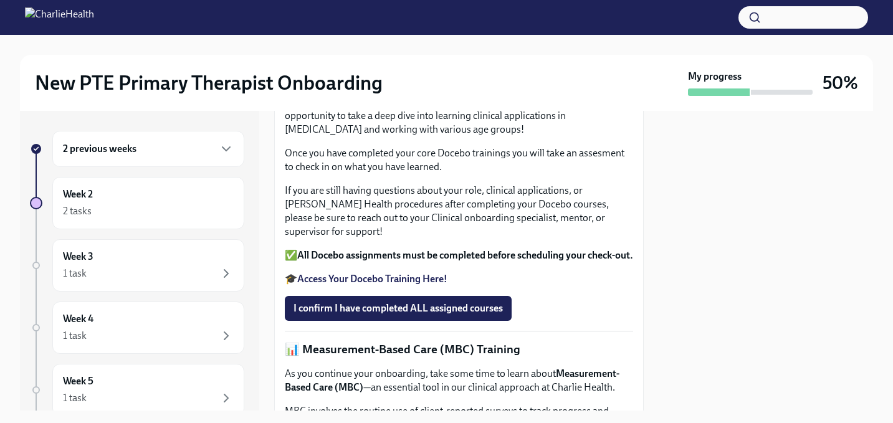
scroll to position [255, 0]
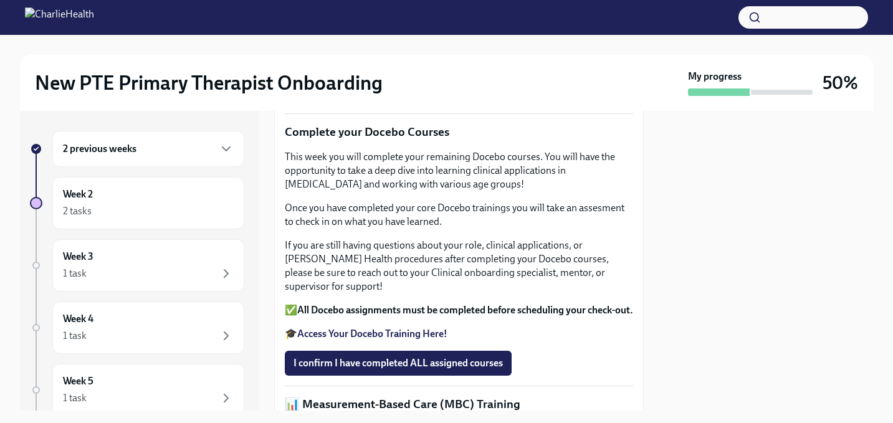
click at [128, 149] on h6 "2 previous weeks" at bounding box center [100, 149] width 74 height 14
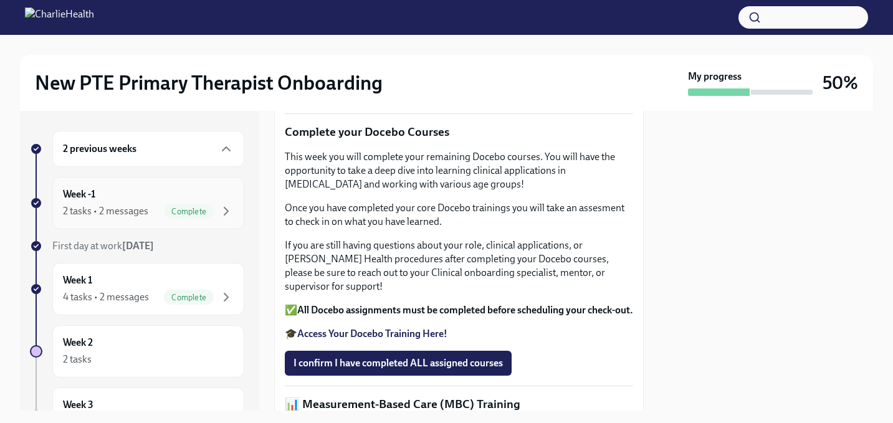
click at [122, 200] on div "Week -1 2 tasks • 2 messages Complete" at bounding box center [148, 203] width 171 height 31
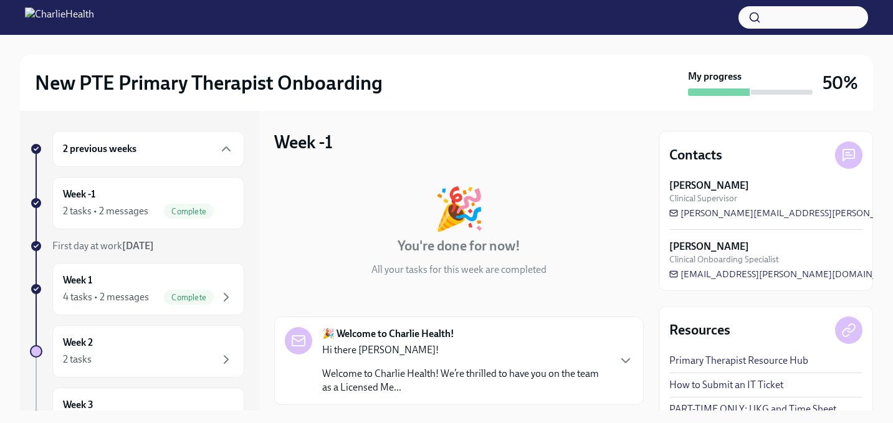
scroll to position [6, 0]
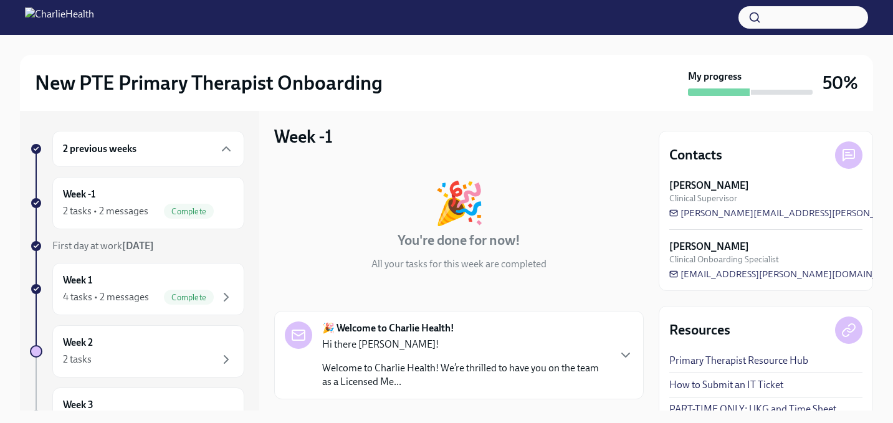
click at [139, 261] on div "2 previous weeks Week -1 2 tasks • 2 messages Complete First day at work [DATE]…" at bounding box center [137, 416] width 214 height 570
click at [139, 280] on div "Week 1 4 tasks • 2 messages Complete" at bounding box center [148, 289] width 171 height 31
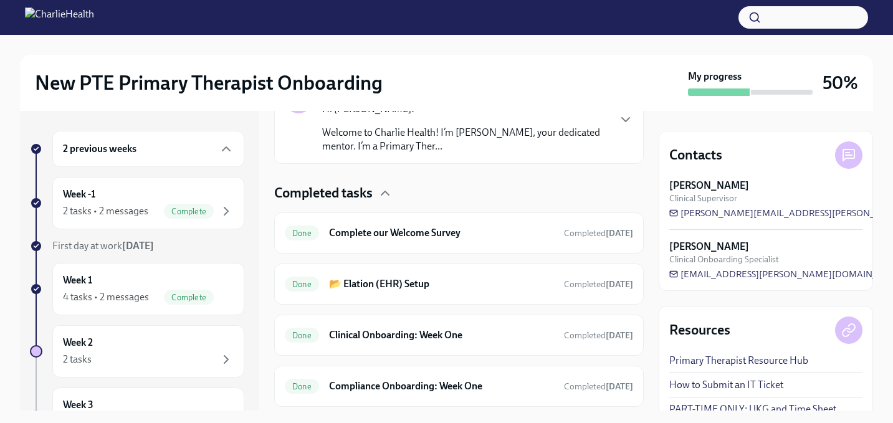
scroll to position [361, 0]
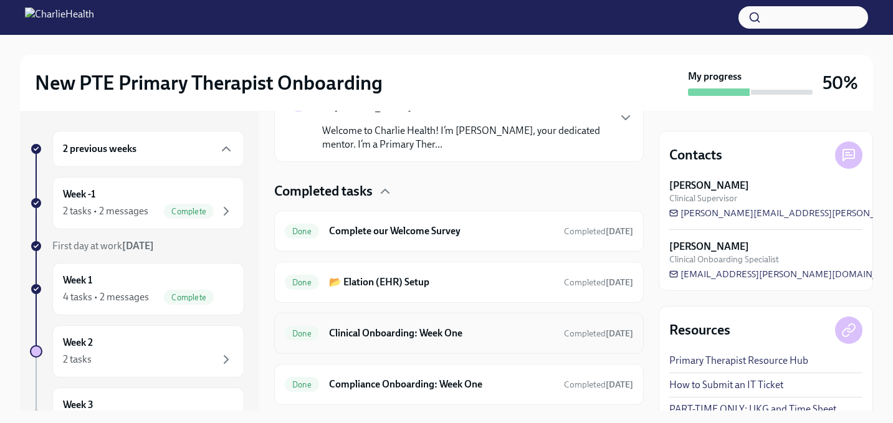
click at [452, 339] on h6 "Clinical Onboarding: Week One" at bounding box center [441, 334] width 225 height 14
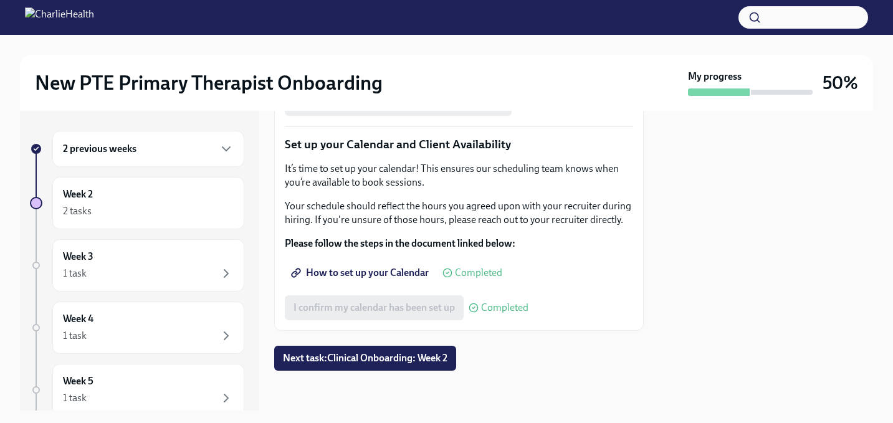
scroll to position [2081, 0]
click at [447, 360] on span "Next task : Clinical Onboarding: Week 2" at bounding box center [365, 358] width 164 height 12
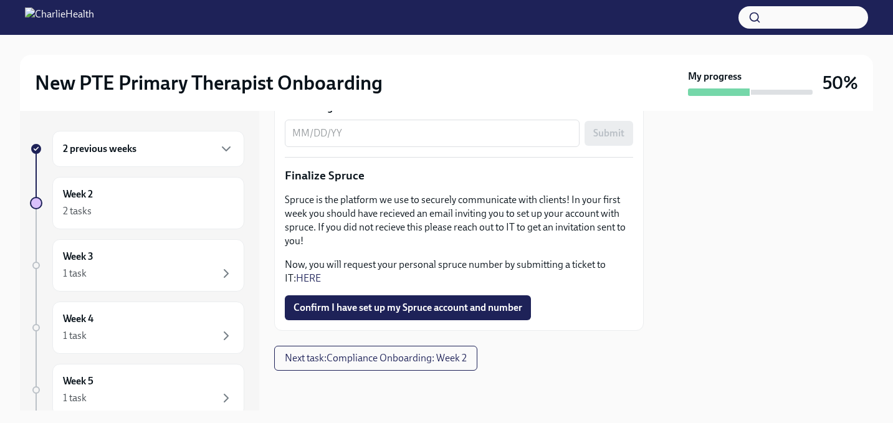
scroll to position [1577, 0]
click at [369, 314] on span "Confirm I have set up my Spruce account and number" at bounding box center [407, 308] width 229 height 12
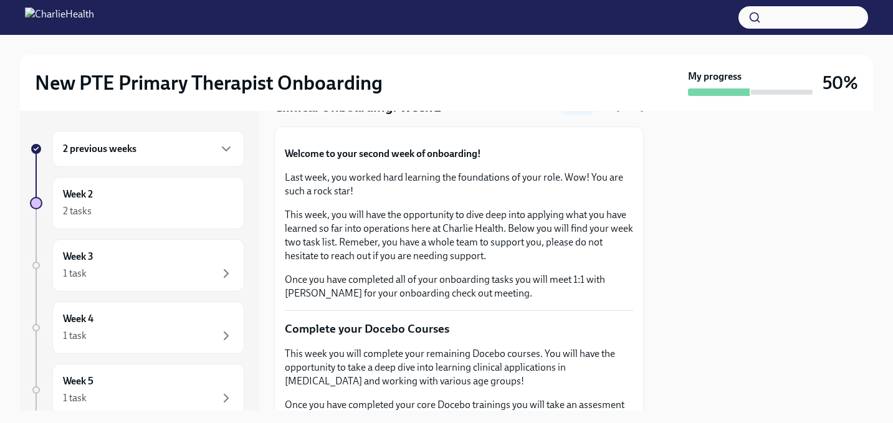
scroll to position [0, 0]
